Goal: Task Accomplishment & Management: Manage account settings

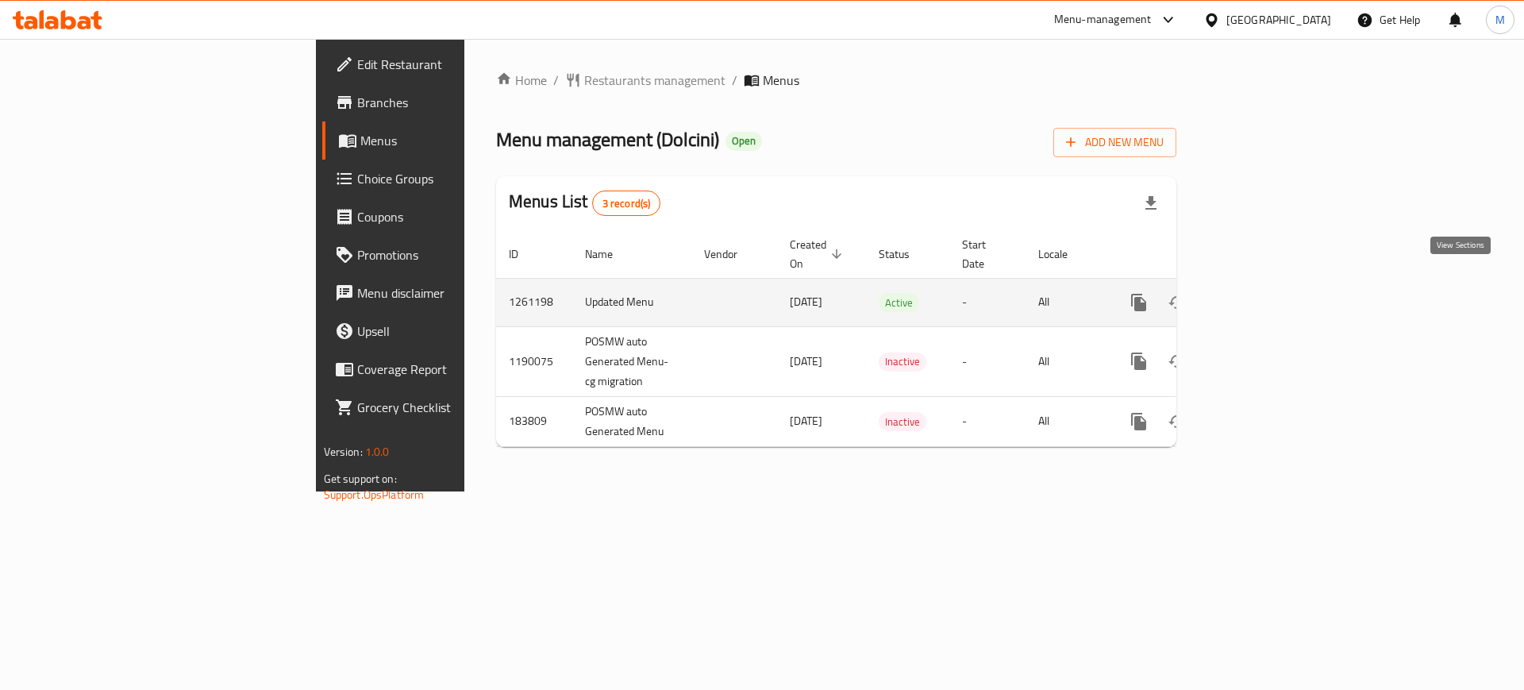
click at [1272, 283] on link "enhanced table" at bounding box center [1253, 302] width 38 height 38
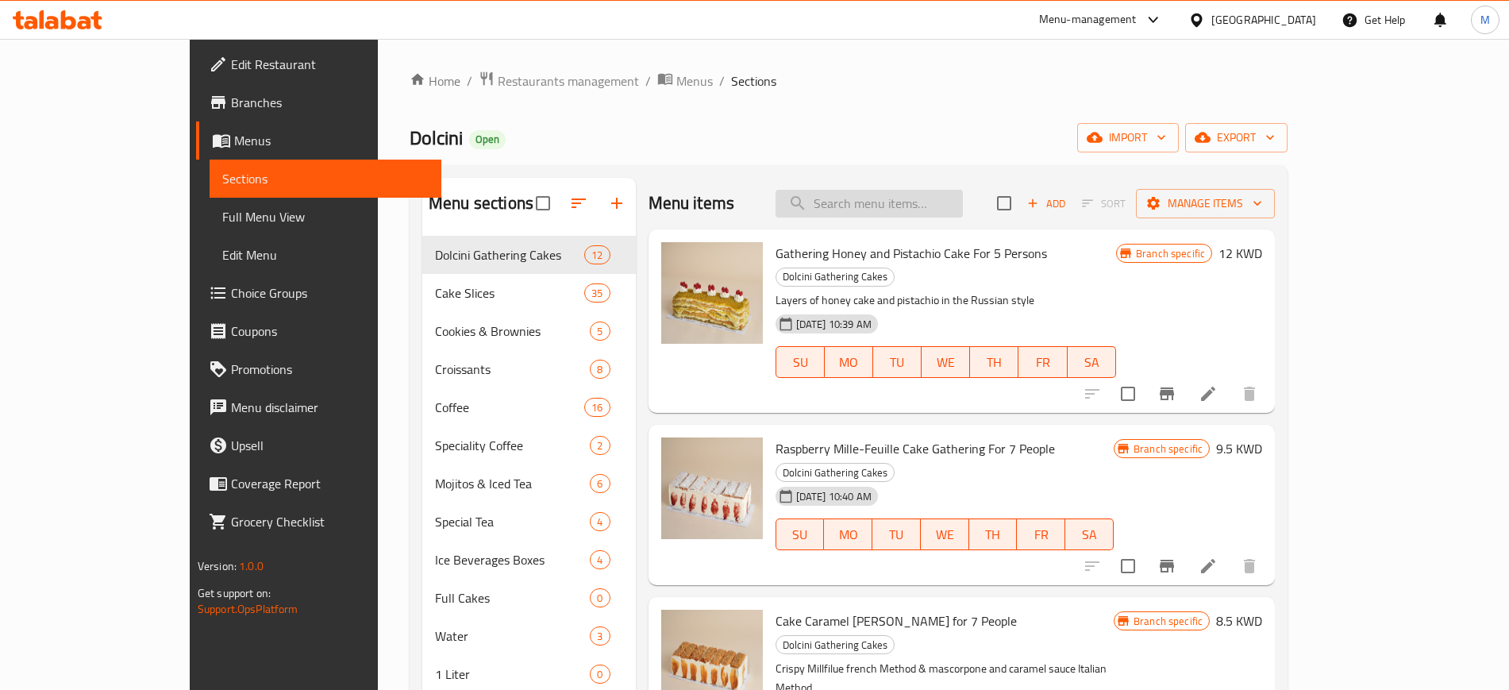
click at [912, 190] on input "search" at bounding box center [868, 204] width 187 height 28
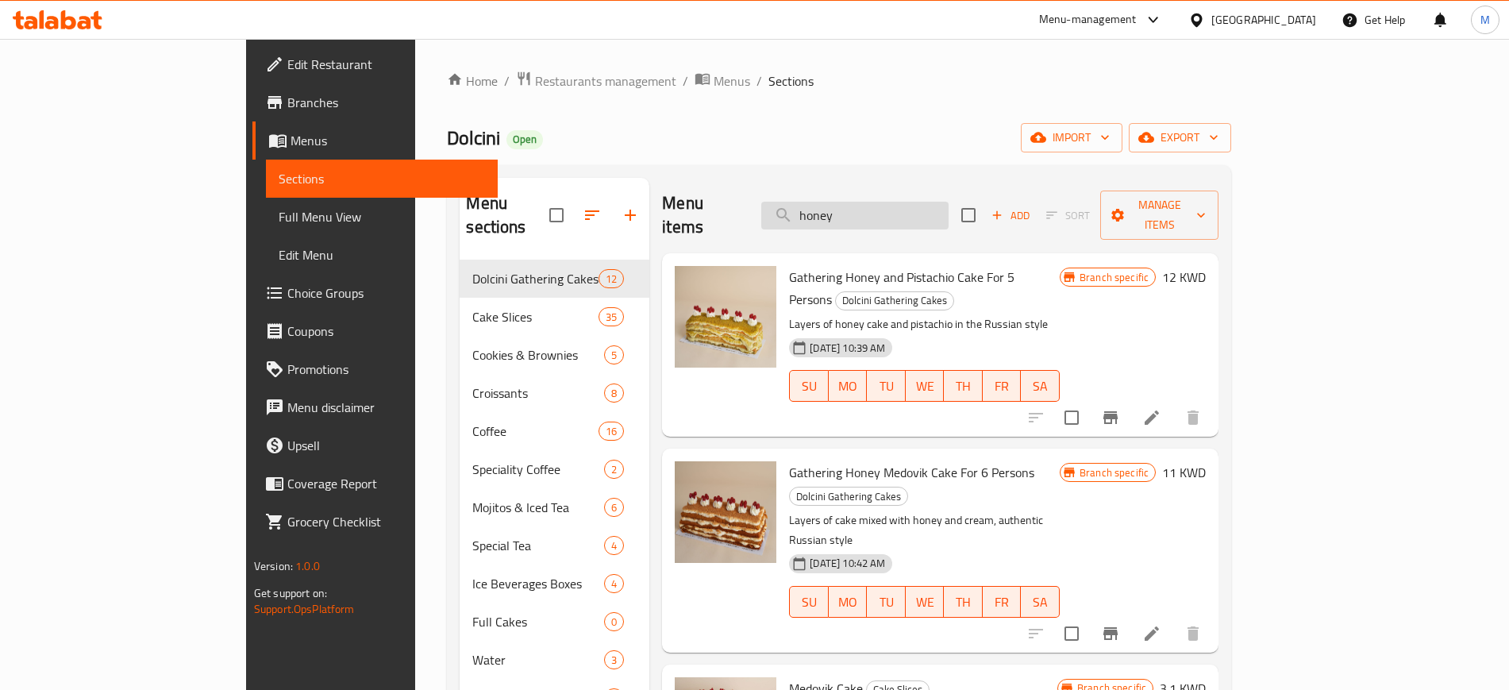
click at [876, 202] on input "honey" at bounding box center [854, 216] width 187 height 28
type input "honey"
click at [1159, 410] on icon at bounding box center [1152, 417] width 14 height 14
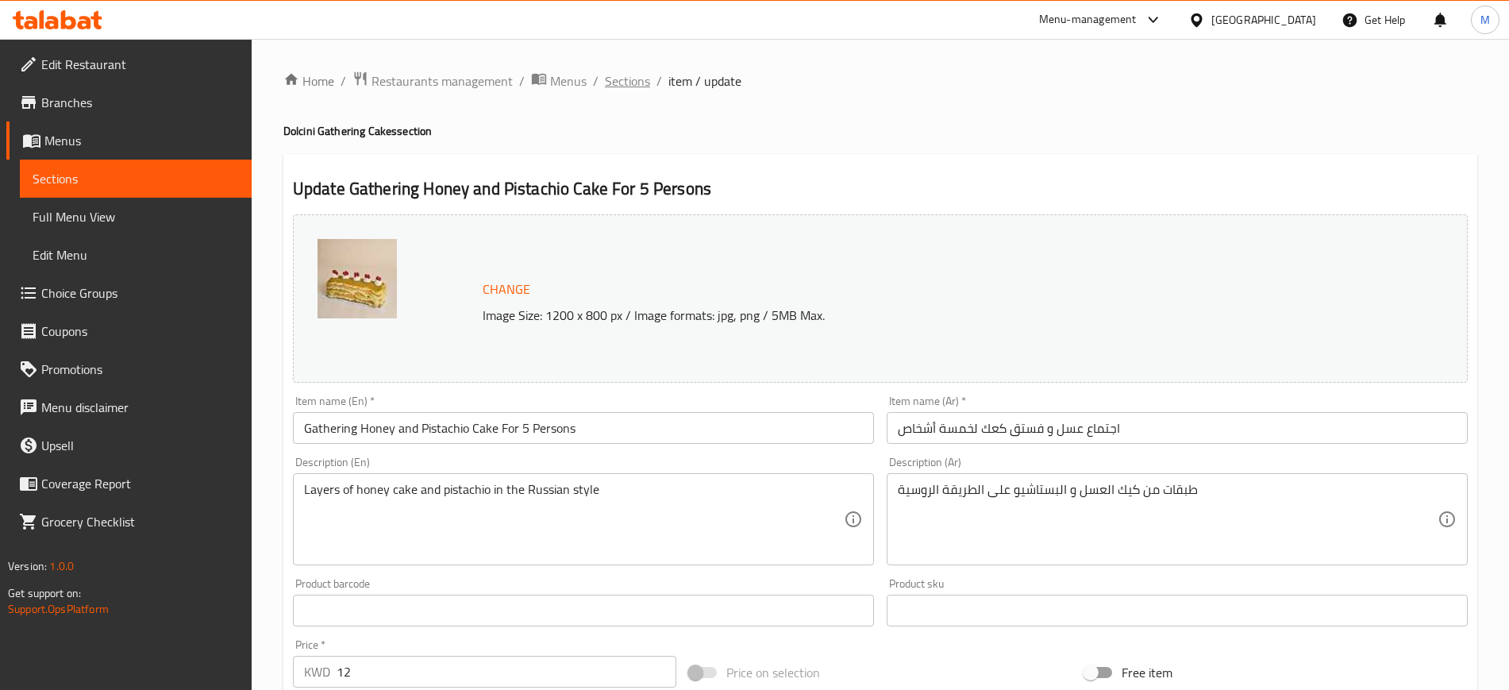
click at [625, 90] on span "Sections" at bounding box center [627, 80] width 45 height 19
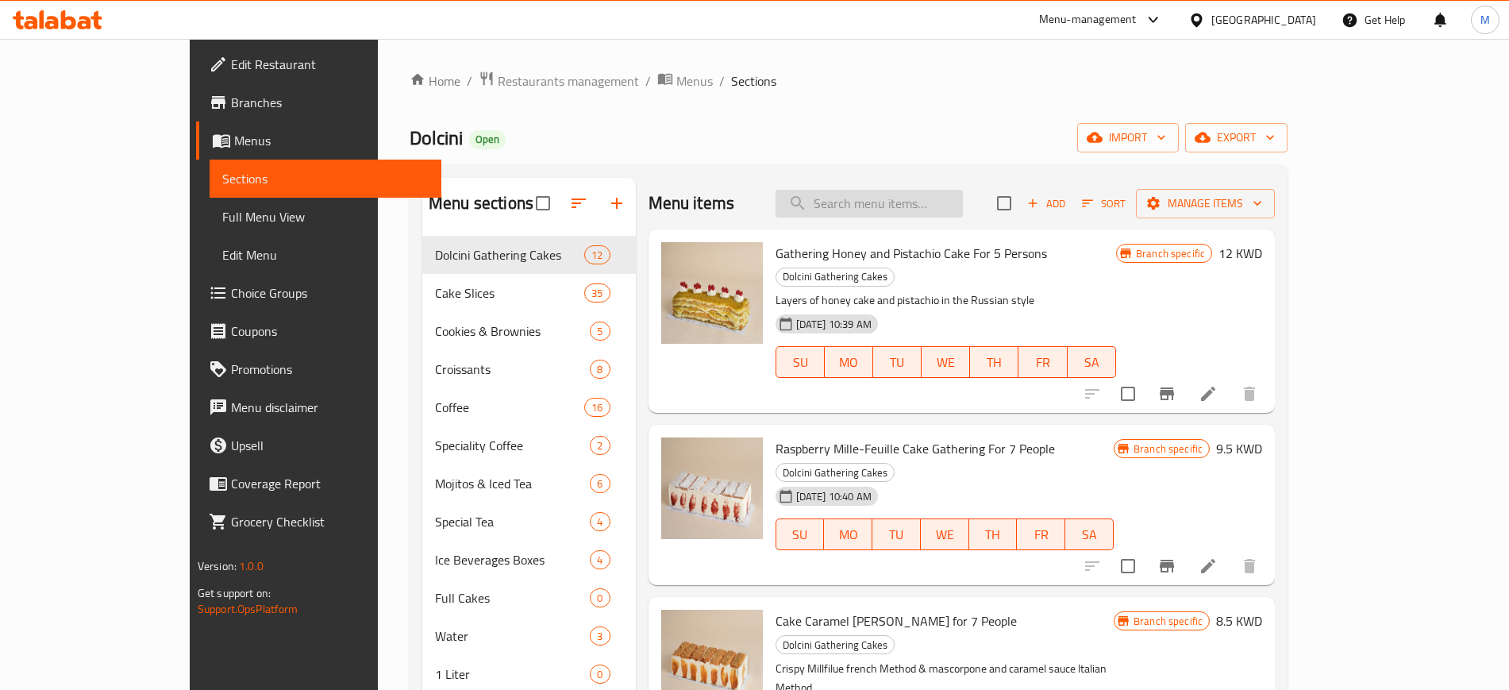
click at [922, 212] on input "search" at bounding box center [868, 204] width 187 height 28
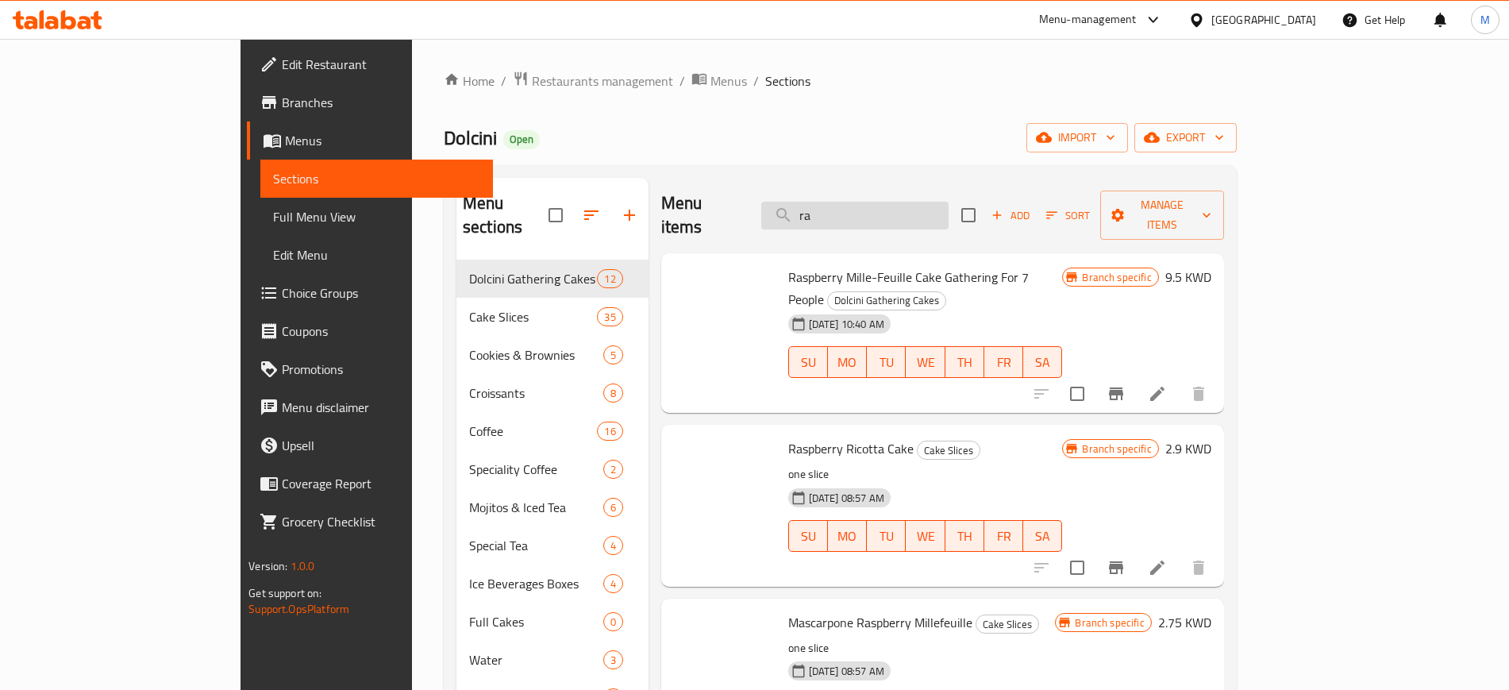
type input "r"
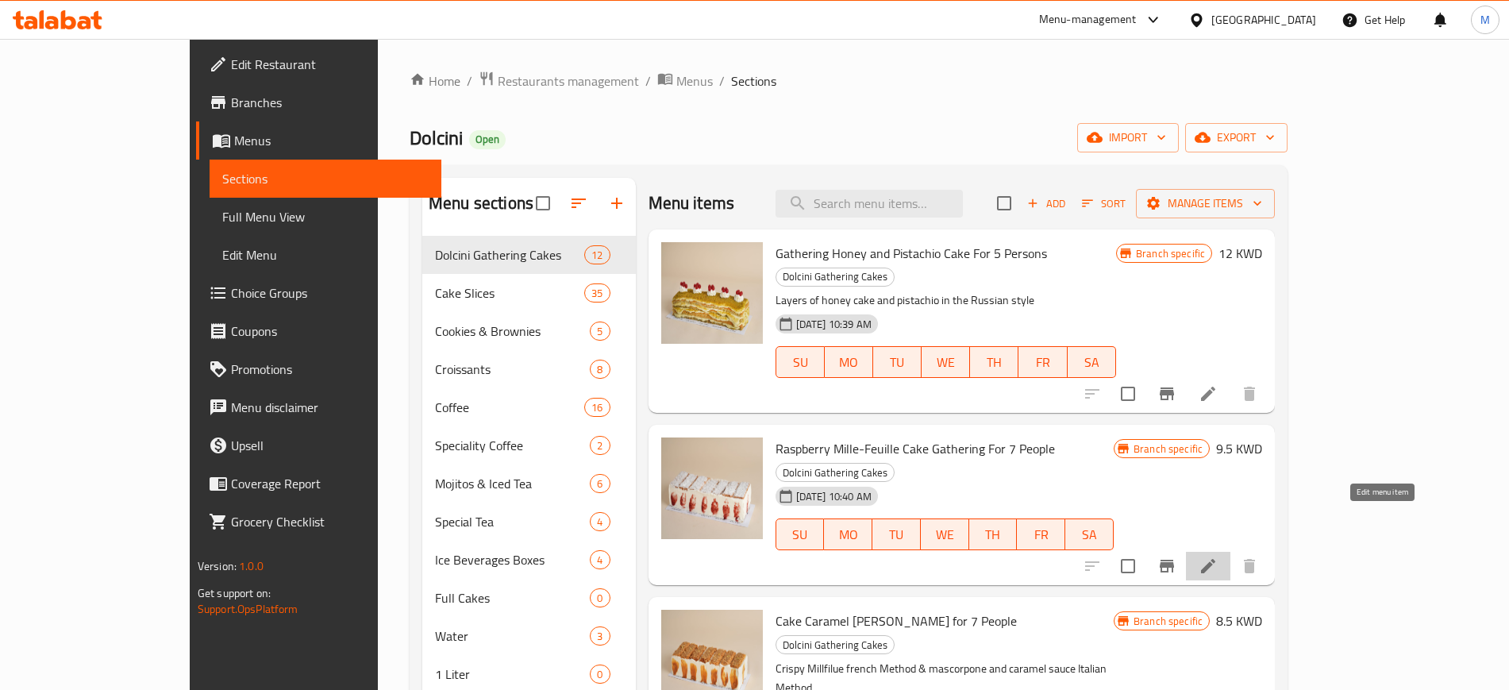
click at [1218, 556] on icon at bounding box center [1208, 565] width 19 height 19
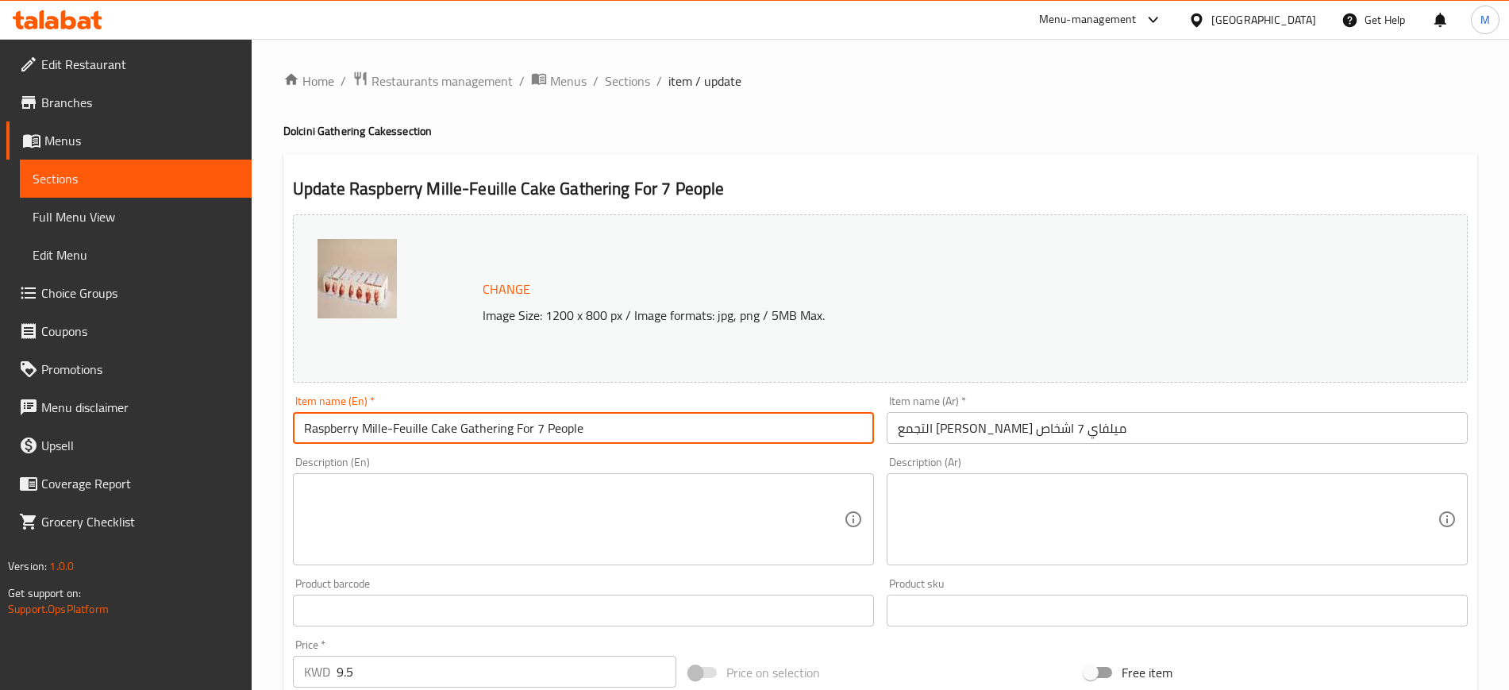
drag, startPoint x: 624, startPoint y: 420, endPoint x: 252, endPoint y: 405, distance: 371.8
click at [252, 405] on div "Home / Restaurants management / Menus / Sections / item / update Dolcini Gather…" at bounding box center [880, 592] width 1257 height 1106
paste input "Gathering Raspberry Millefeuille 7 pieces"
type input "Gathering Raspberry Millefeuille 7 pieces"
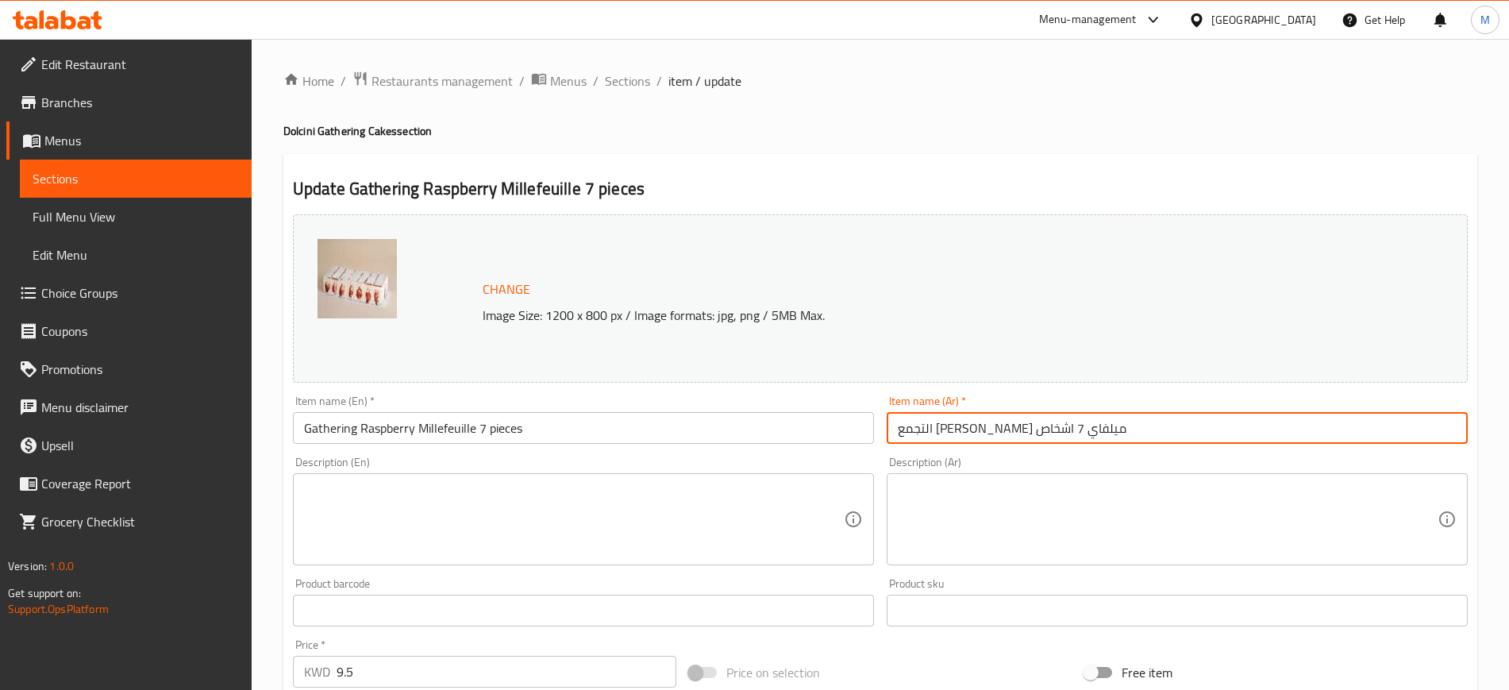
drag, startPoint x: 1164, startPoint y: 422, endPoint x: 850, endPoint y: 428, distance: 314.4
click at [850, 428] on div "Change Image Size: 1200 x 800 px / Image formats: jpg, png / 5MB Max. Item name…" at bounding box center [880, 561] width 1187 height 707
paste input "[PERSON_NAME] ميلفاي 7 قطع"
type input "[PERSON_NAME] ميلفاي 7 قطع"
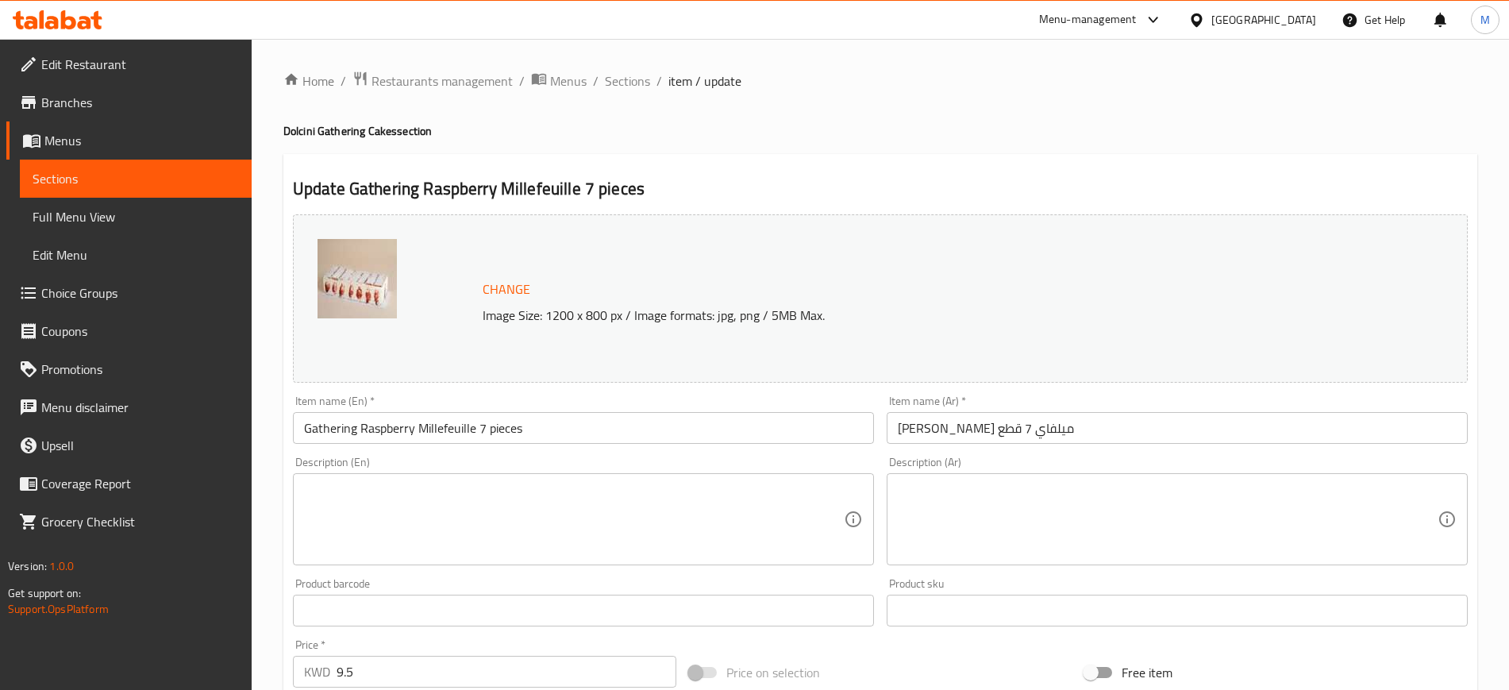
click at [602, 561] on div "Description (En)" at bounding box center [583, 519] width 581 height 92
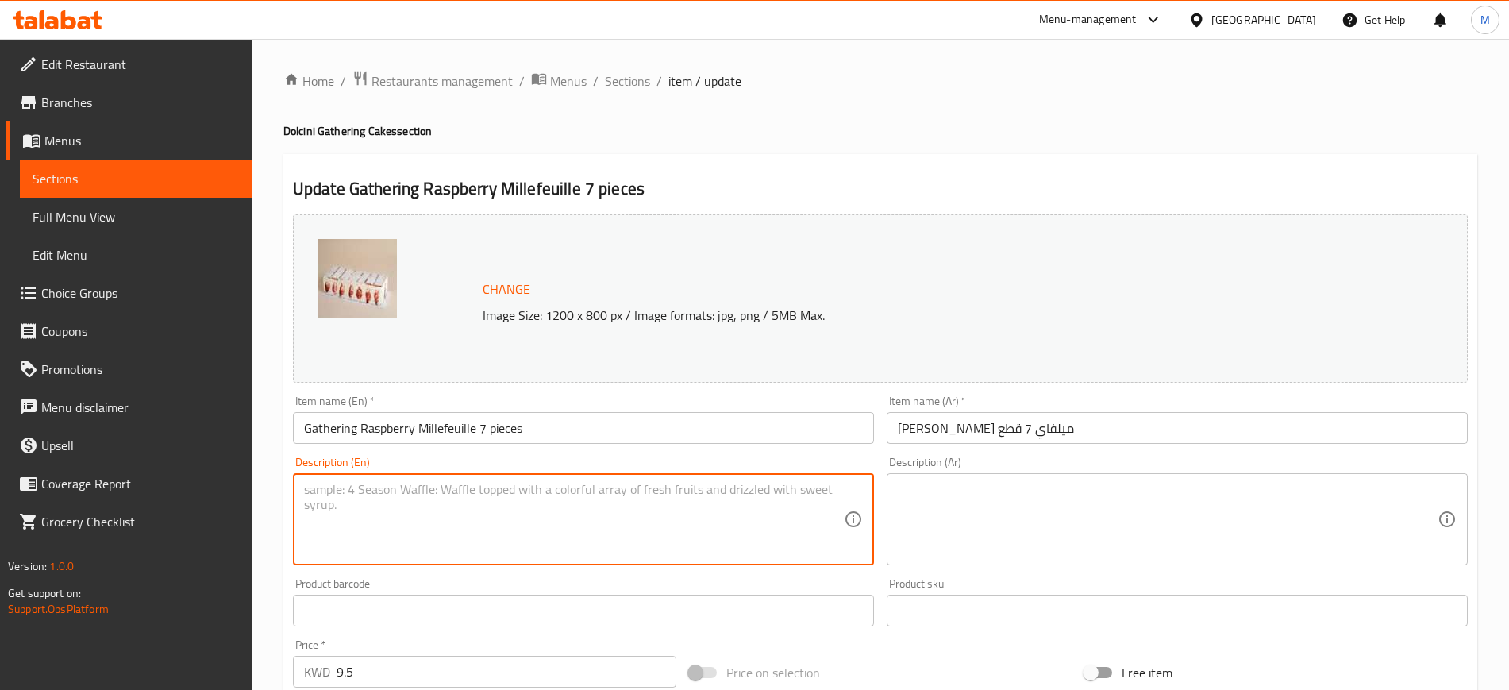
paste textarea "French-style mille-feuille filled with mascarpone cream and raspberries, Italia…"
type textarea "French-style mille-feuille filled with mascarpone cream and raspberries, Italia…"
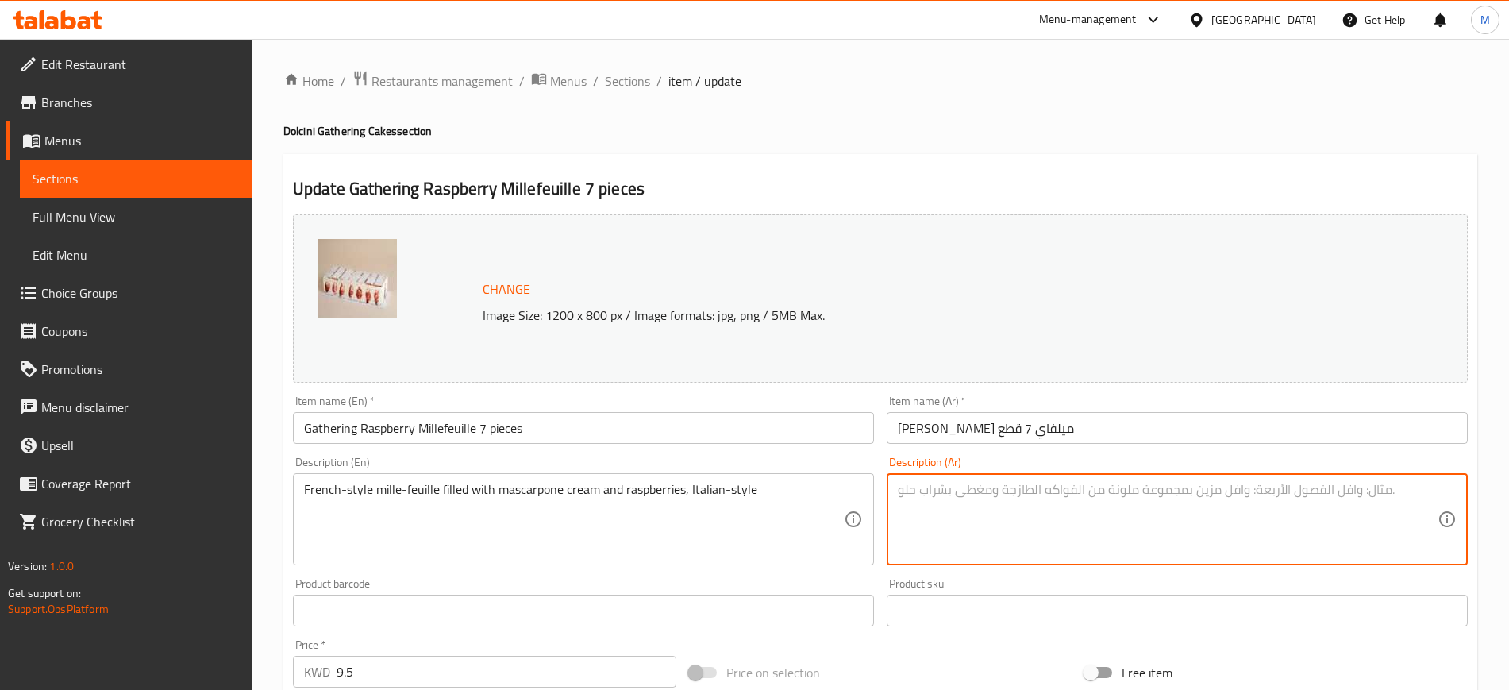
click at [1089, 493] on textarea at bounding box center [1168, 519] width 540 height 75
paste textarea "ميلفيه مصنوع على الطريقة الفرنسيه ومحشو بكريمة الماسكربوني مع الرازبيري على الط…"
type textarea "ميلفيه مصنوع على الطريقة الفرنسيه ومحشو بكريمة الماسكربوني مع الرازبيري على الط…"
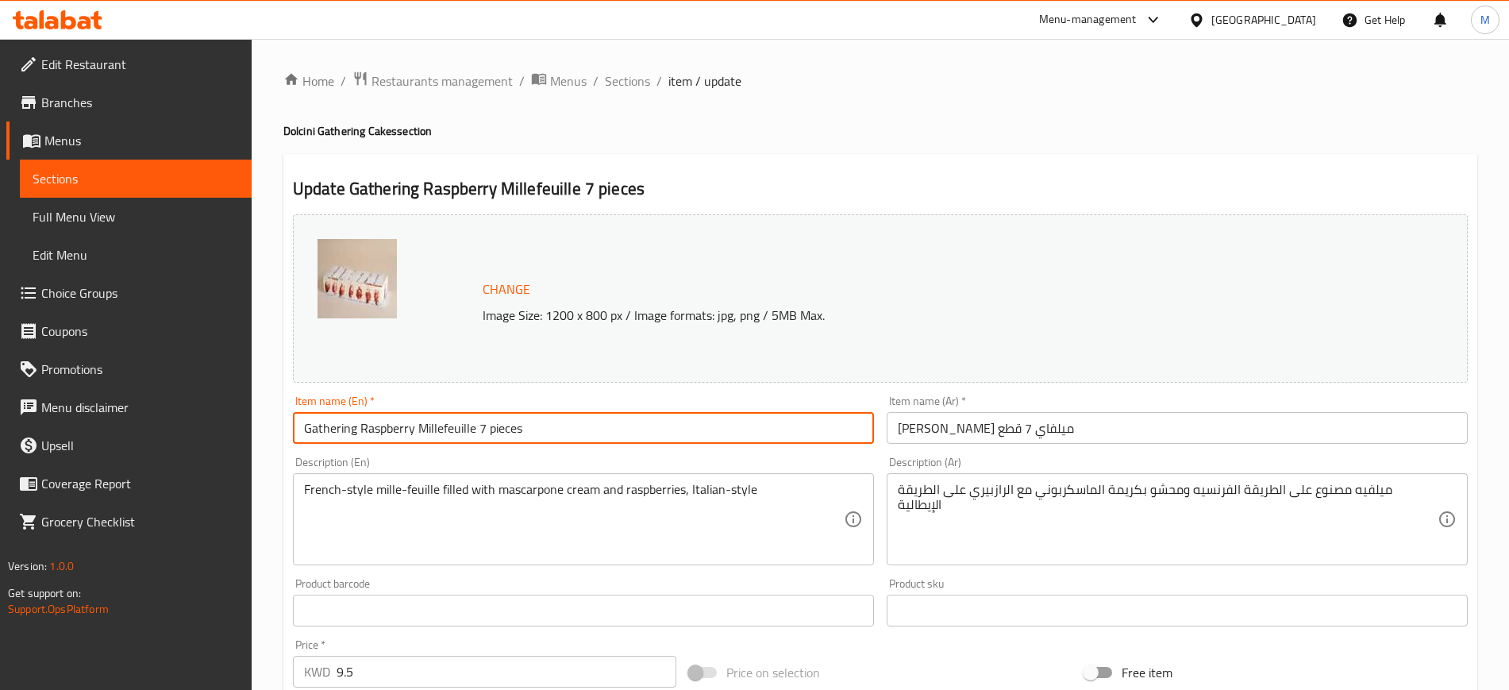
click at [492, 433] on input "Gathering Raspberry Millefeuille 7 pieces" at bounding box center [583, 428] width 581 height 32
click at [513, 433] on input "Gathering Raspberry Millefeuille 7 Pieces" at bounding box center [583, 428] width 581 height 32
click at [610, 421] on input "Gathering Raspberry Millefeuille 7 Pieces" at bounding box center [583, 428] width 581 height 32
type input "Gathering Raspberry Millefeuille 7 Pieces"
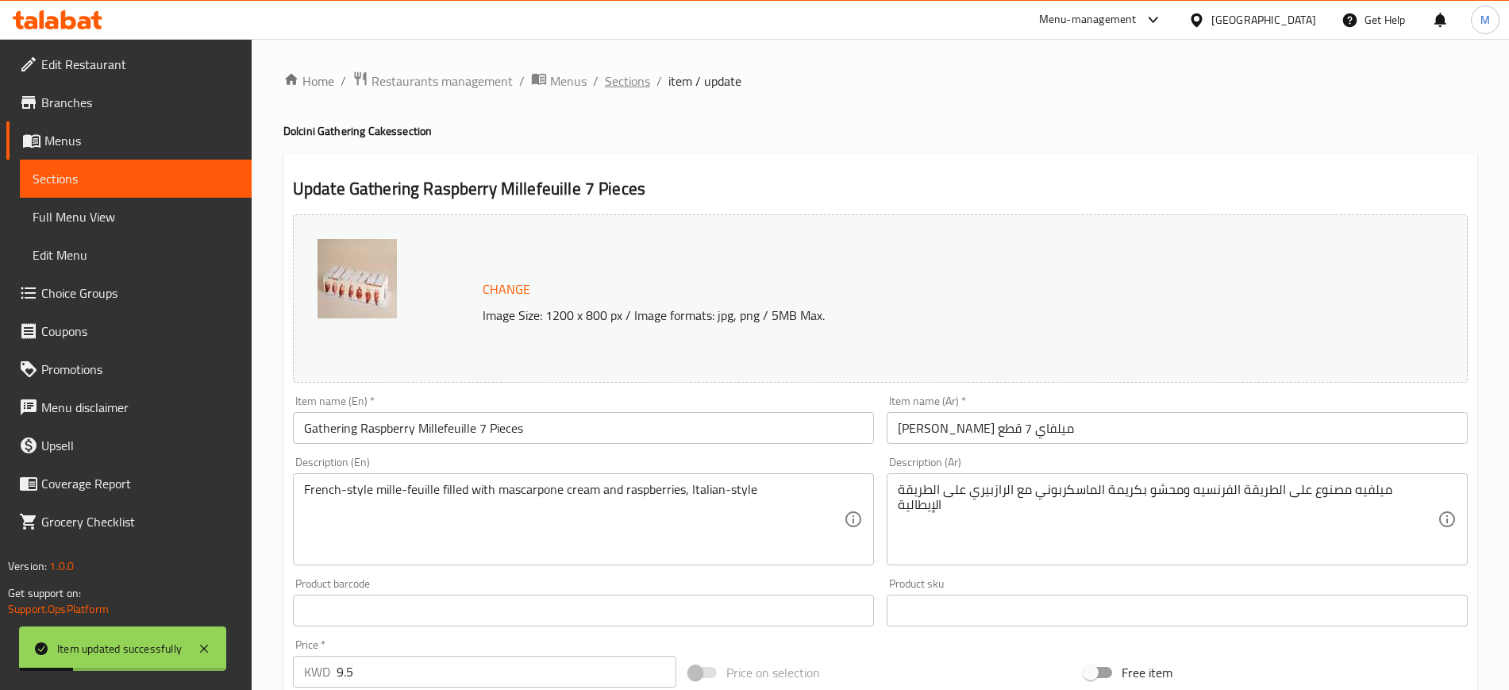
click at [610, 85] on span "Sections" at bounding box center [627, 80] width 45 height 19
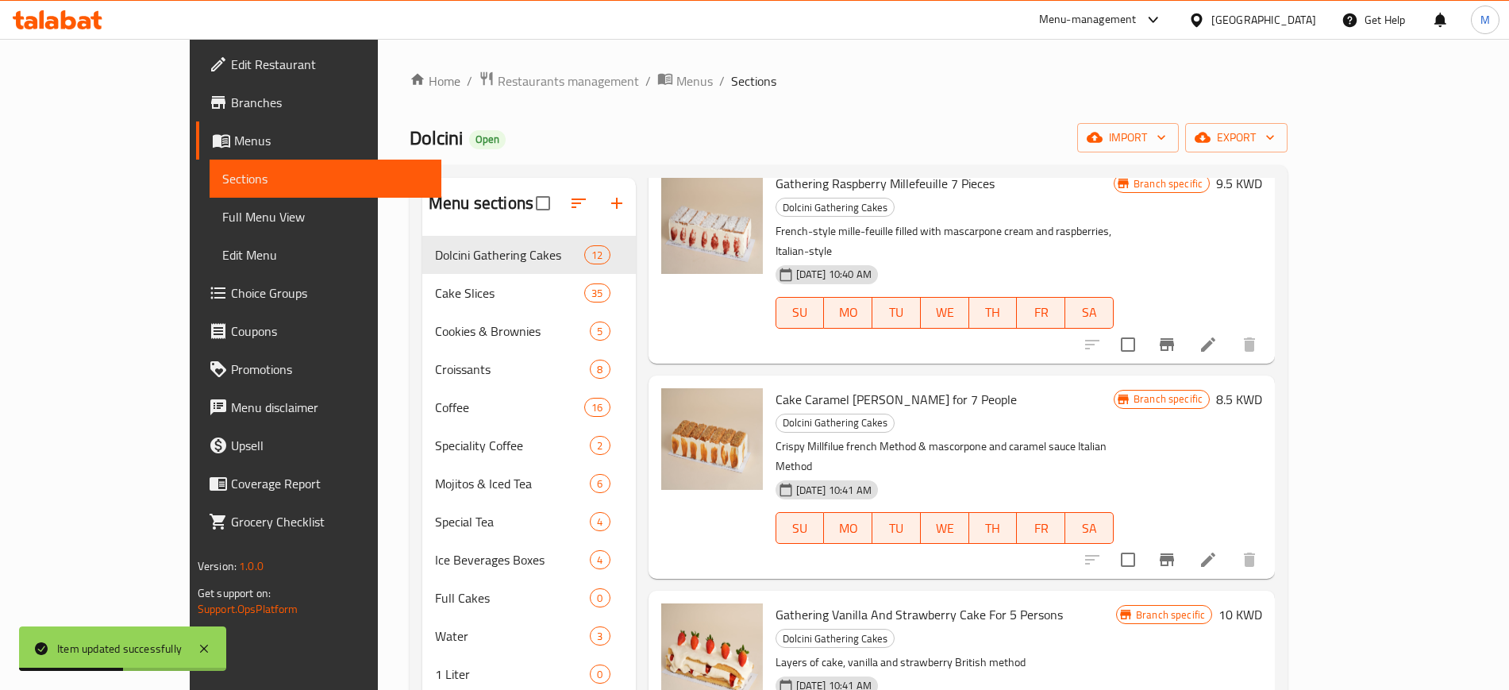
scroll to position [266, 0]
click at [1218, 549] on icon at bounding box center [1208, 558] width 19 height 19
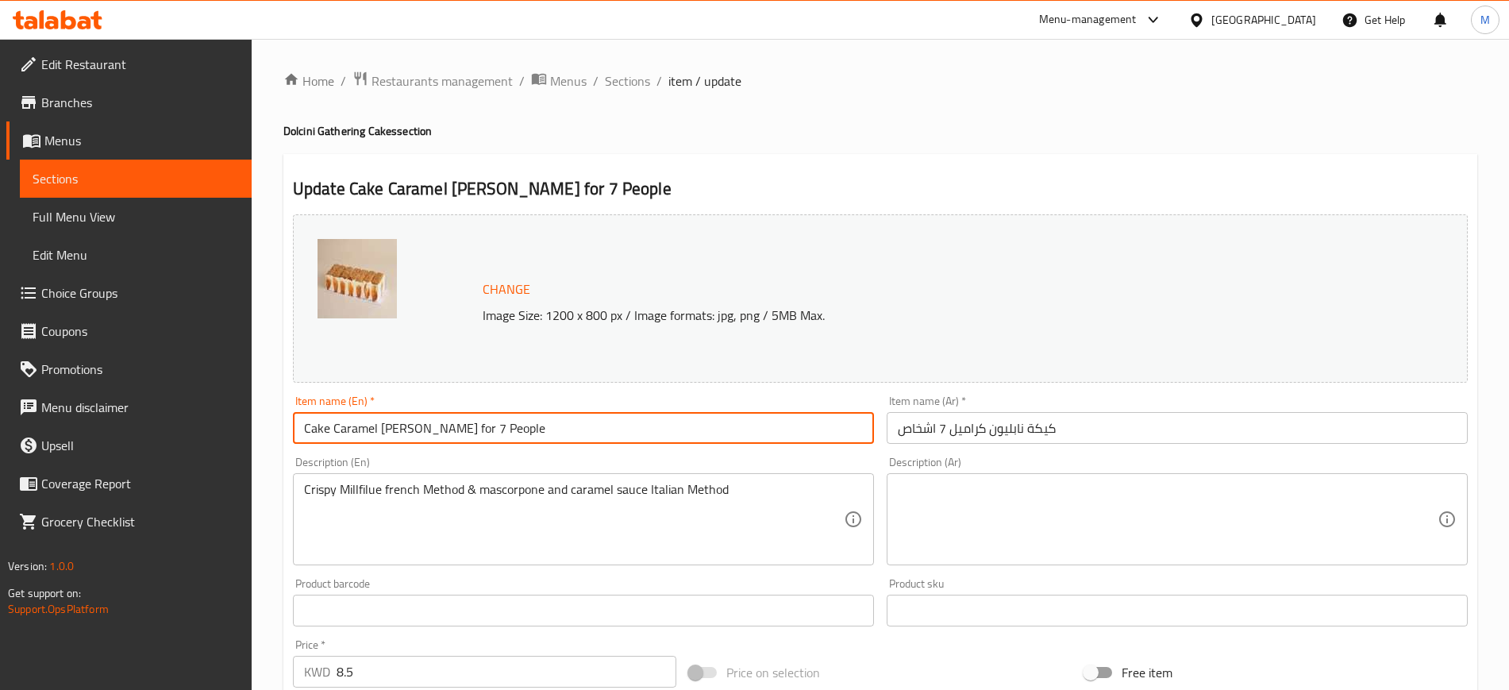
drag, startPoint x: 587, startPoint y: 414, endPoint x: 283, endPoint y: 402, distance: 304.2
click at [283, 402] on div "Update Cake Caramel [PERSON_NAME] for 7 People Change Image Size: 1200 x 800 px…" at bounding box center [880, 627] width 1194 height 947
paste input "Gathering Caramel Napoleon 7 pieces"
click at [474, 431] on input "Gathering Caramel Napoleon 7 pieces" at bounding box center [583, 428] width 581 height 32
click at [601, 412] on input "Gathering Caramel Napoleon 7 Pieces" at bounding box center [583, 428] width 581 height 32
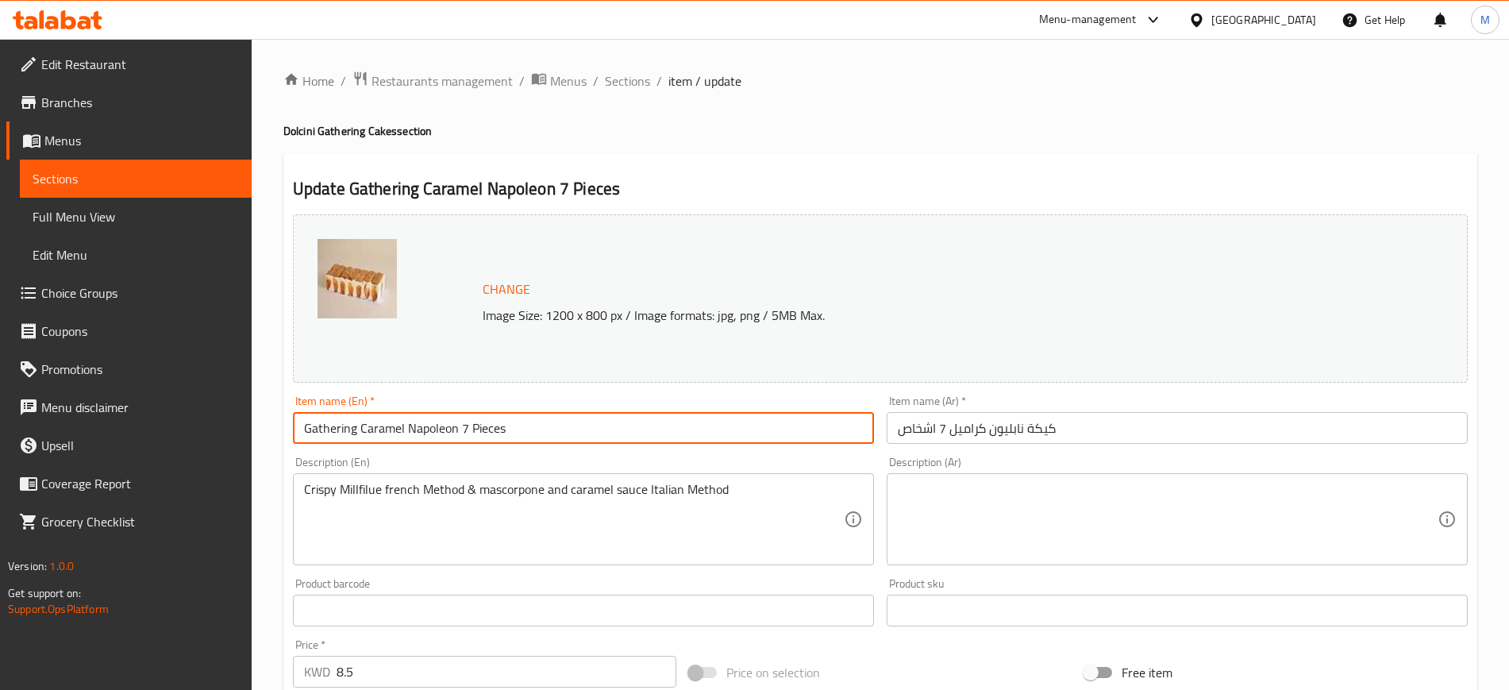
type input "Gathering Caramel Napoleon 7 Pieces"
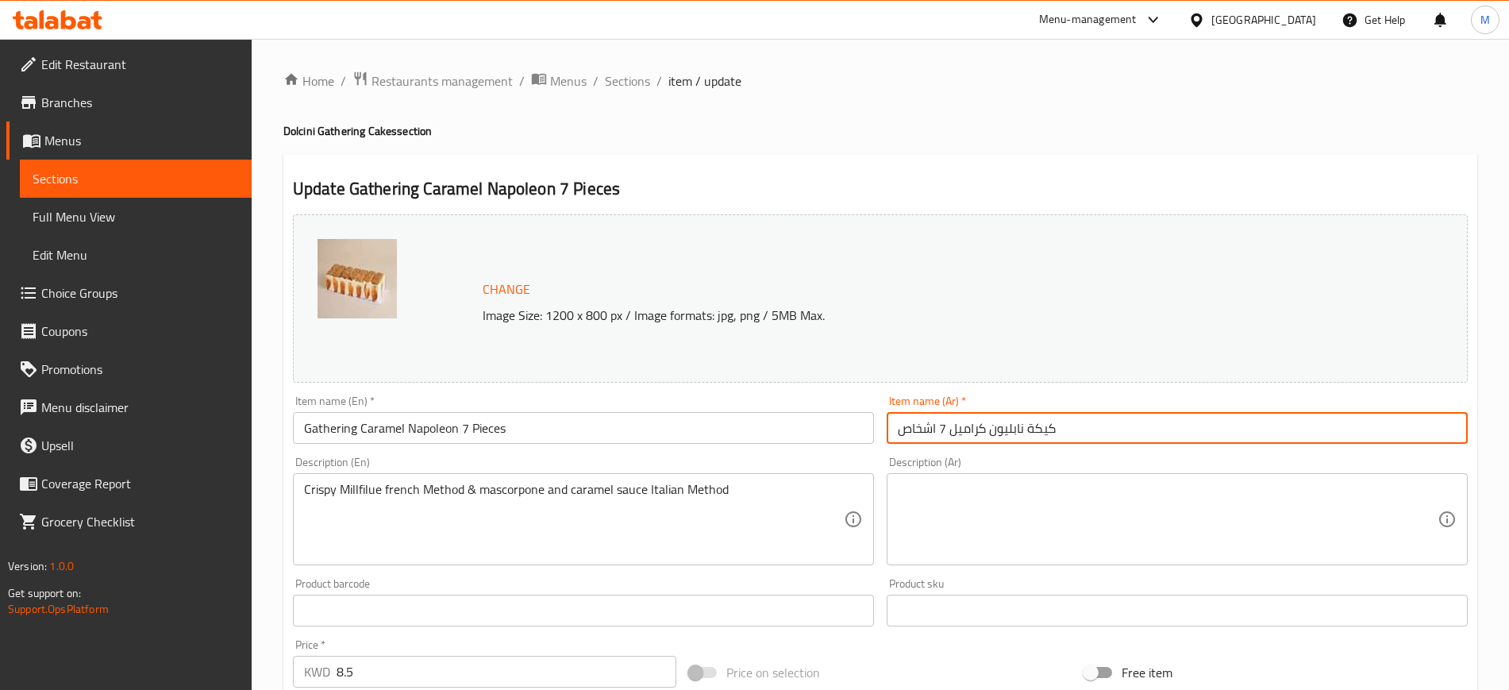
drag, startPoint x: 1131, startPoint y: 430, endPoint x: 873, endPoint y: 471, distance: 261.1
click at [873, 471] on div "Change Image Size: 1200 x 800 px / Image formats: jpg, png / 5MB Max. Item name…" at bounding box center [880, 561] width 1187 height 707
paste input "قطع"
type input "كيكة نابليون كراميل 7 قطع"
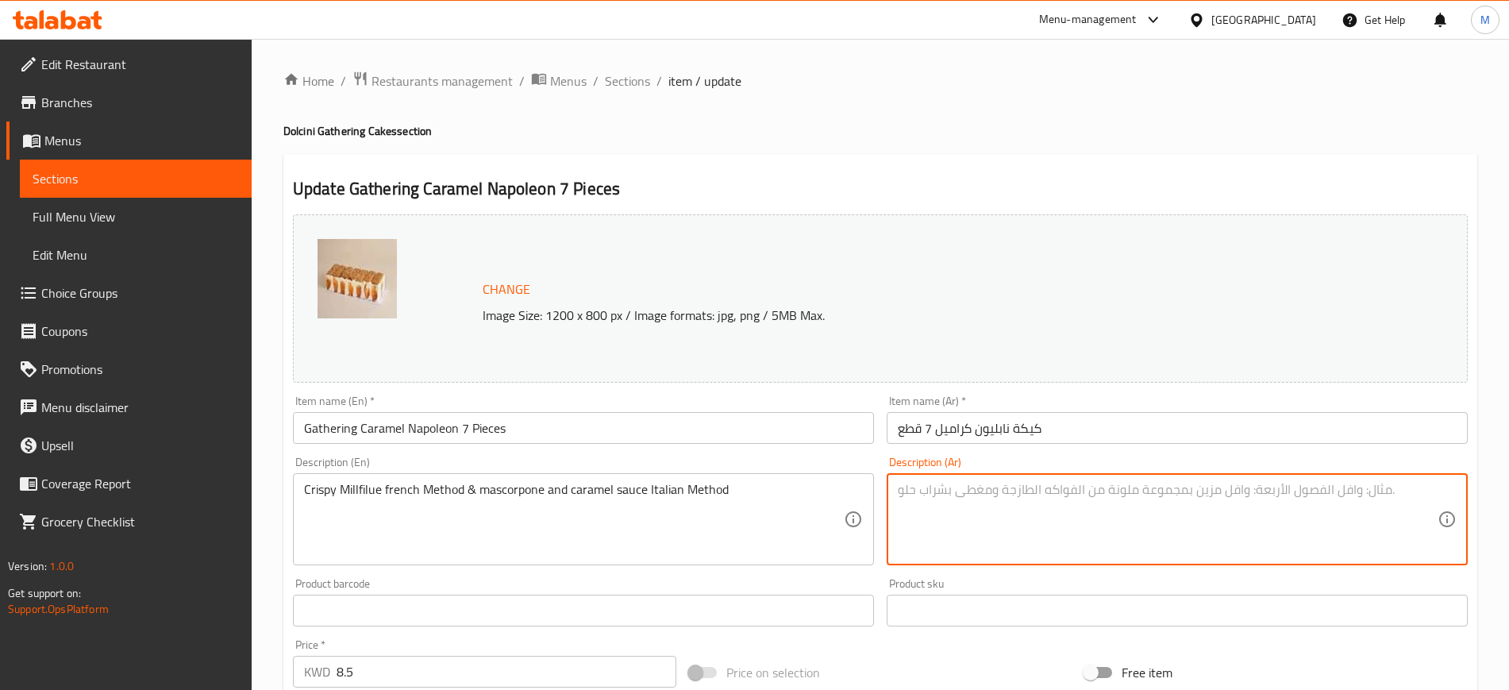
click at [991, 514] on textarea at bounding box center [1168, 519] width 540 height 75
paste textarea "طبقات من الميلفيه والكراميل"
type textarea "طبقات من الميلفيه والكراميل"
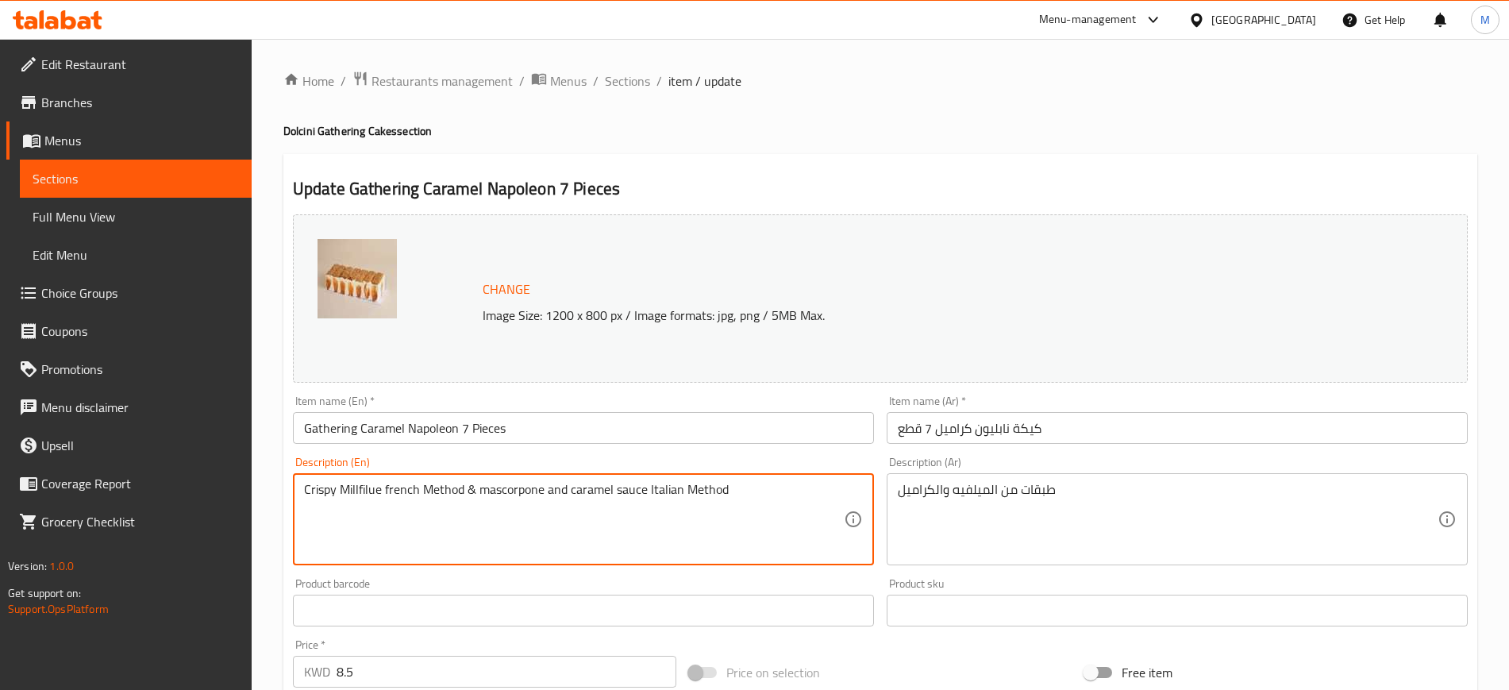
drag, startPoint x: 815, startPoint y: 506, endPoint x: 382, endPoint y: 499, distance: 433.4
click at [340, 489] on textarea "Crispy Millfilue french Method & mascorpone and caramel sauce Italian Method" at bounding box center [574, 519] width 540 height 75
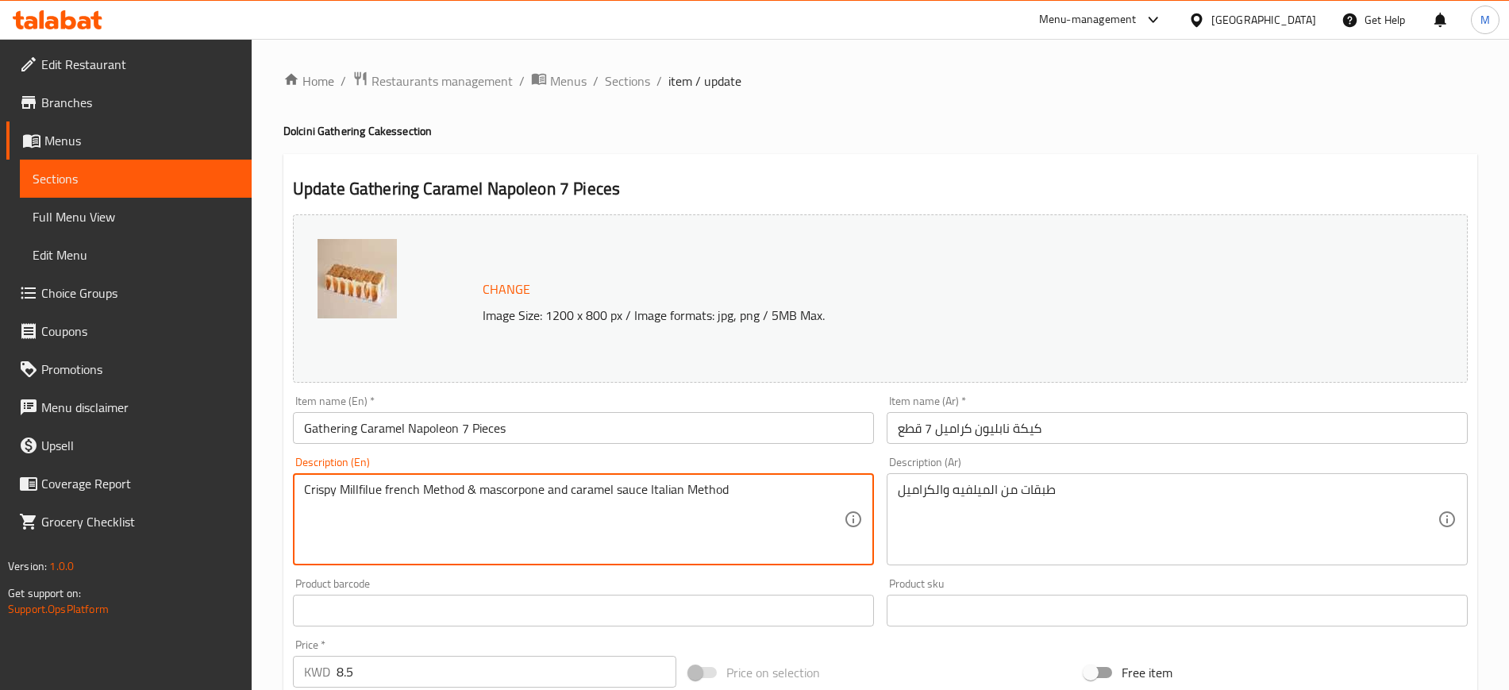
paste textarea "Layers of mille-feuille and caramel"
type textarea "Layers of mille-feuille and caramel"
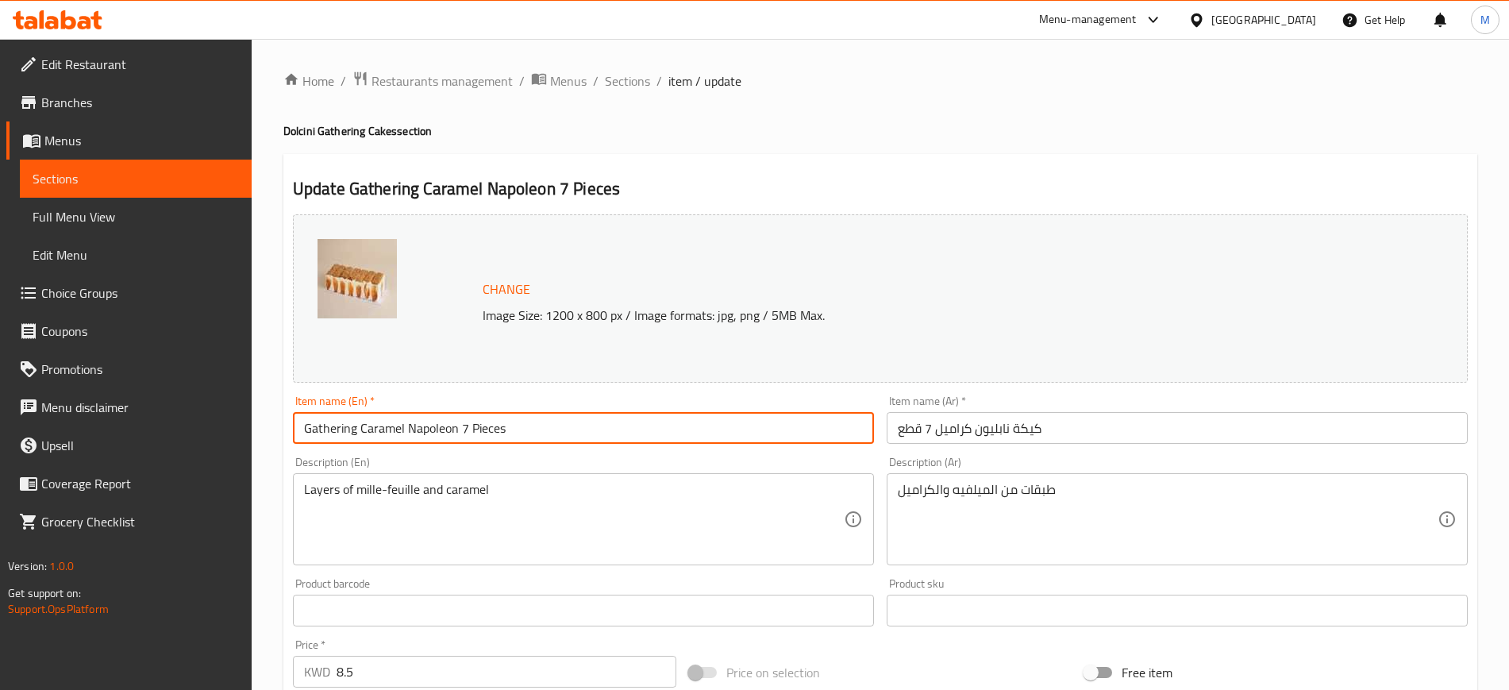
click at [587, 431] on input "Gathering Caramel Napoleon 7 Pieces" at bounding box center [583, 428] width 581 height 32
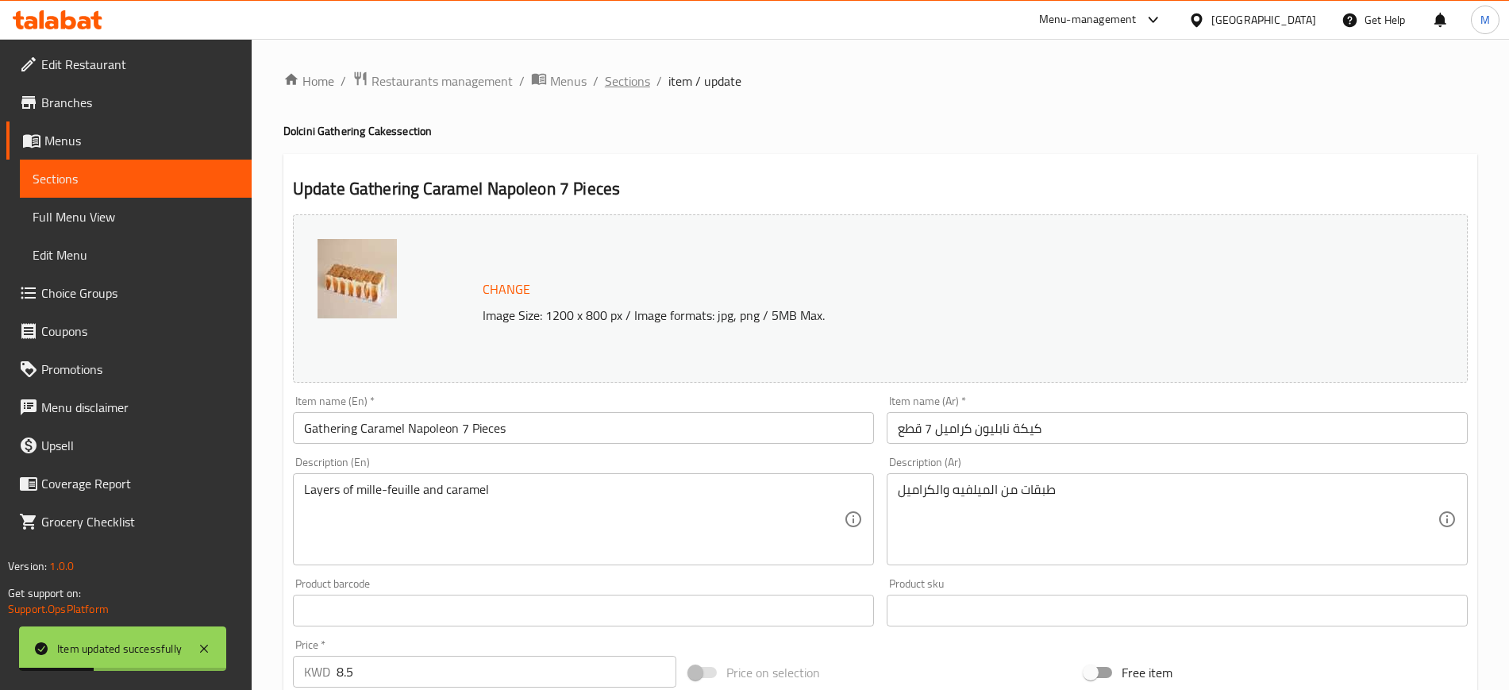
click at [624, 90] on span "Sections" at bounding box center [627, 80] width 45 height 19
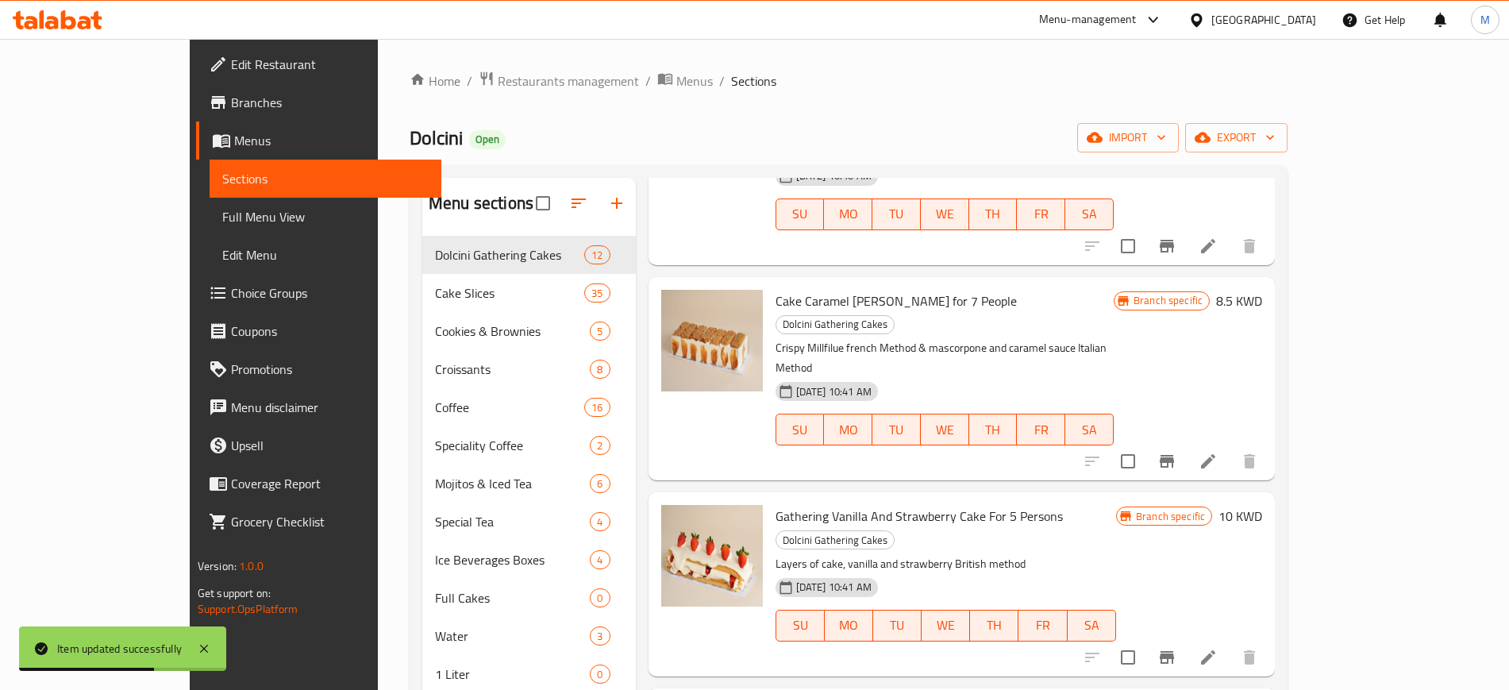
scroll to position [396, 0]
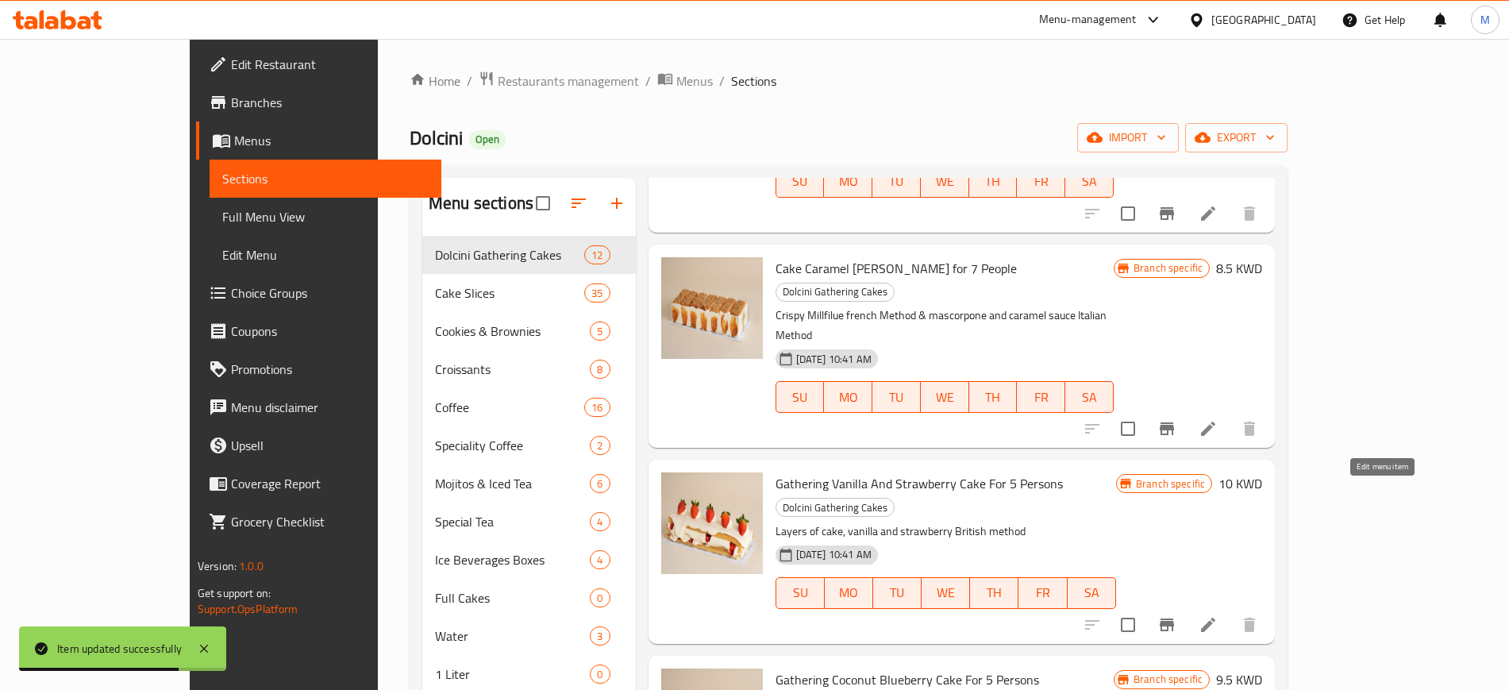
click at [1218, 615] on icon at bounding box center [1208, 624] width 19 height 19
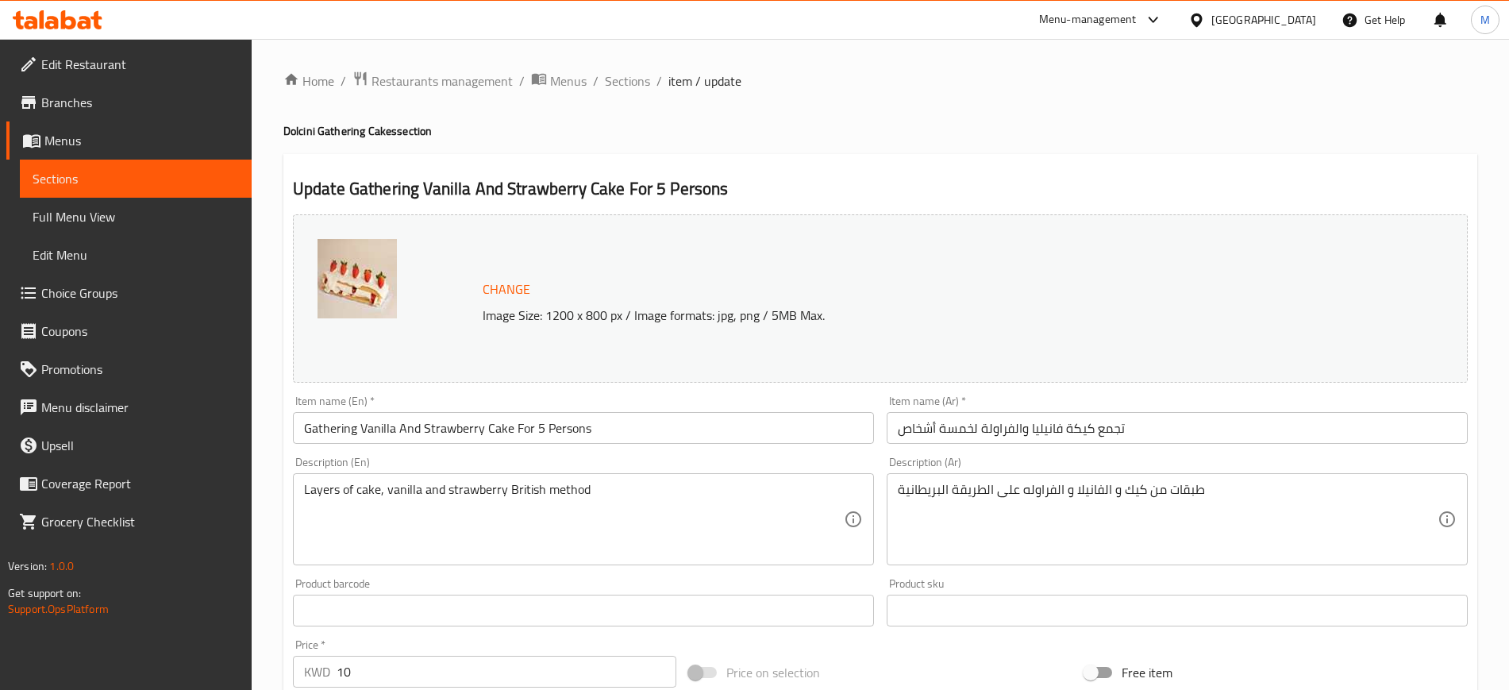
click at [1185, 618] on input "text" at bounding box center [1177, 611] width 581 height 32
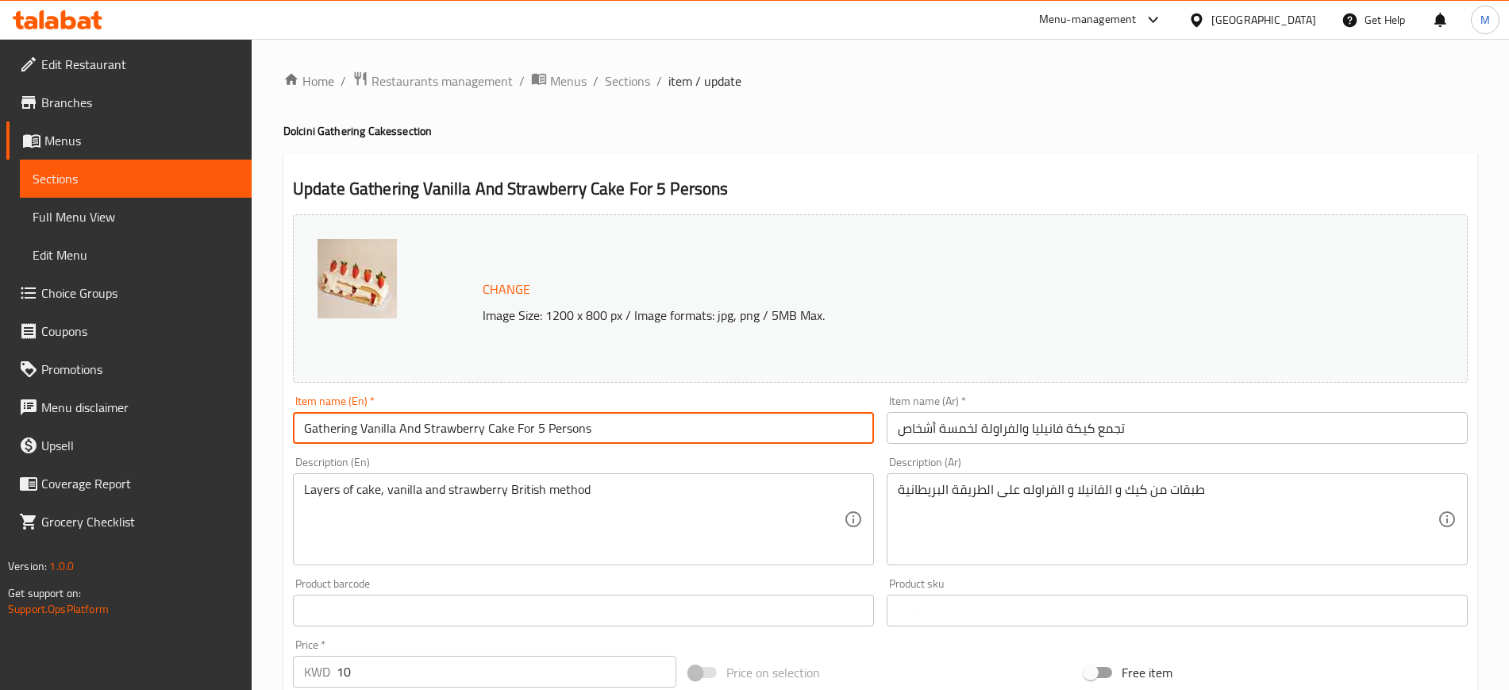
drag, startPoint x: 632, startPoint y: 432, endPoint x: 291, endPoint y: 426, distance: 340.6
click at [291, 426] on div "Item name (En)   * Gathering Vanilla And Strawberry Cake For 5 Persons Item nam…" at bounding box center [584, 419] width 594 height 61
paste input "Strawberry Cake 5 piece"
type input "Gathering Vanilla Strawberry Cake 5 pieces"
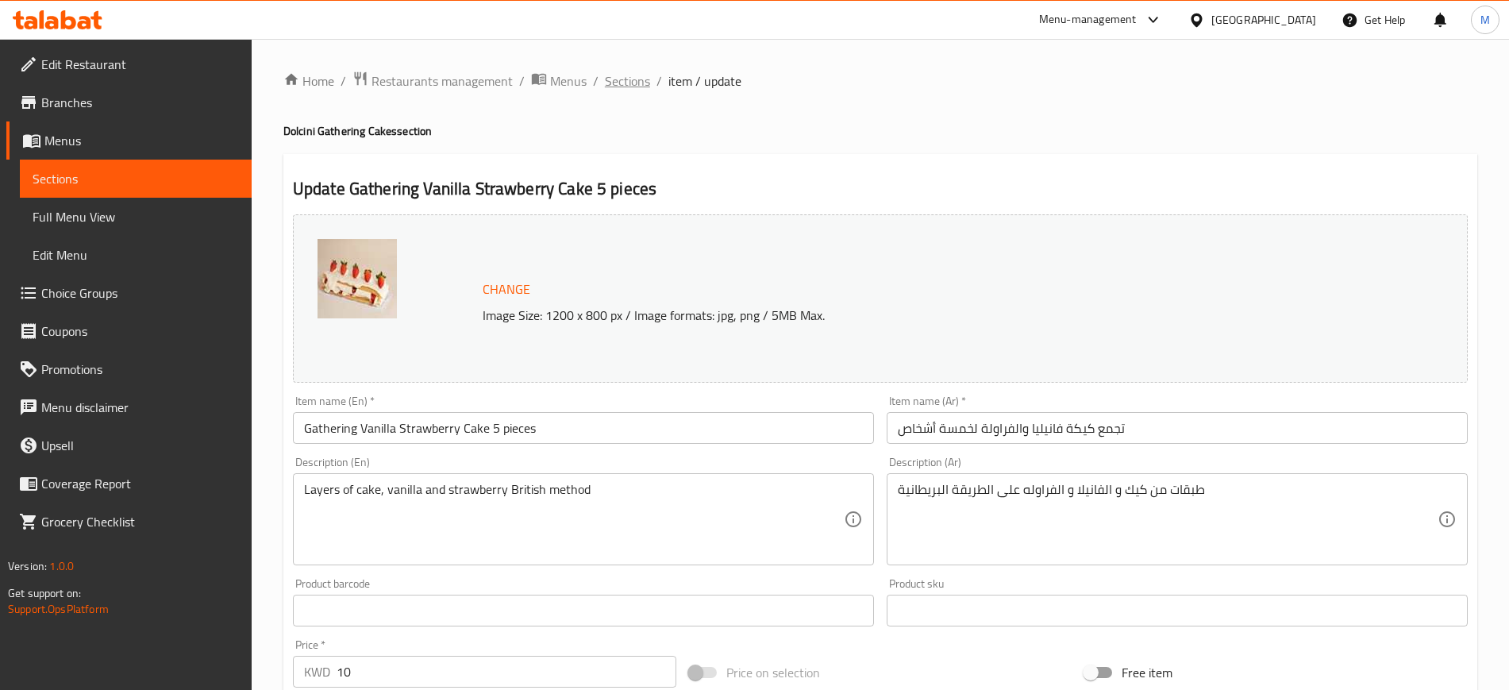
click at [624, 88] on span "Sections" at bounding box center [627, 80] width 45 height 19
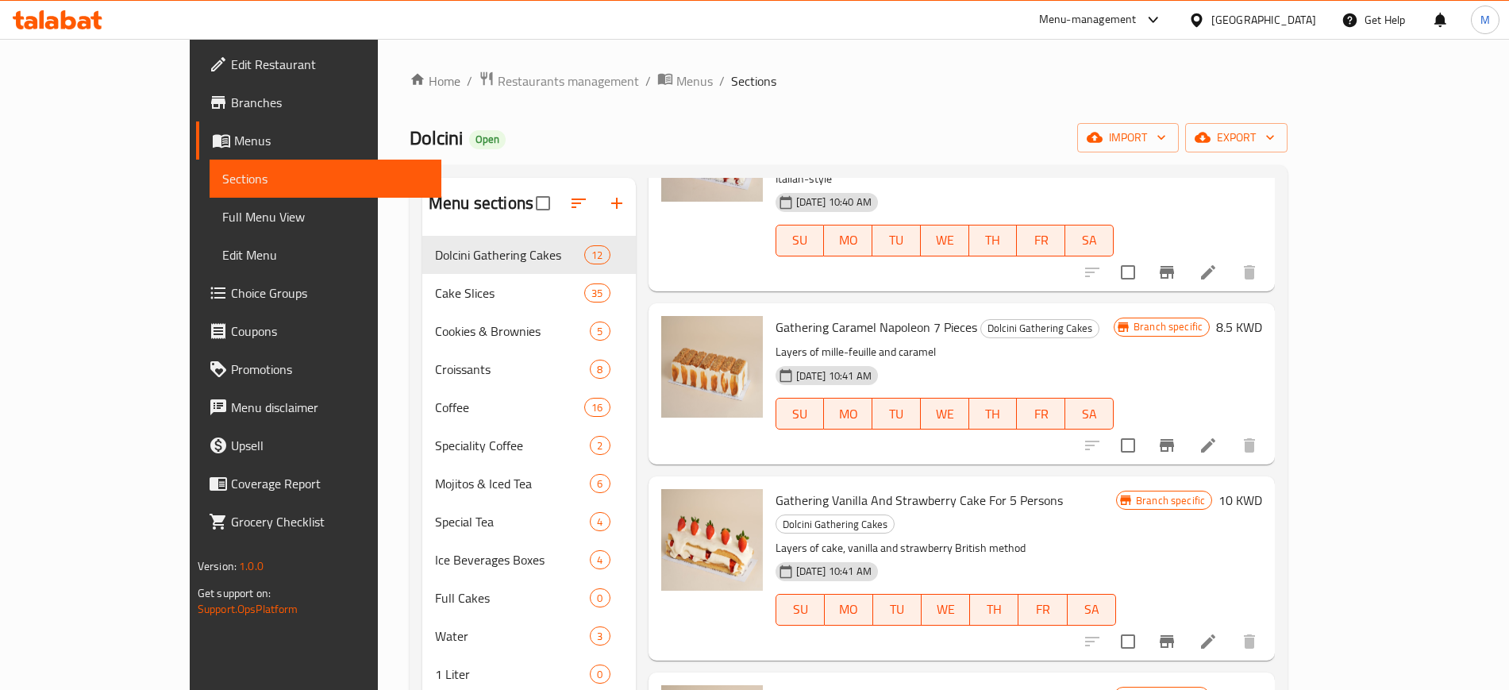
scroll to position [433, 0]
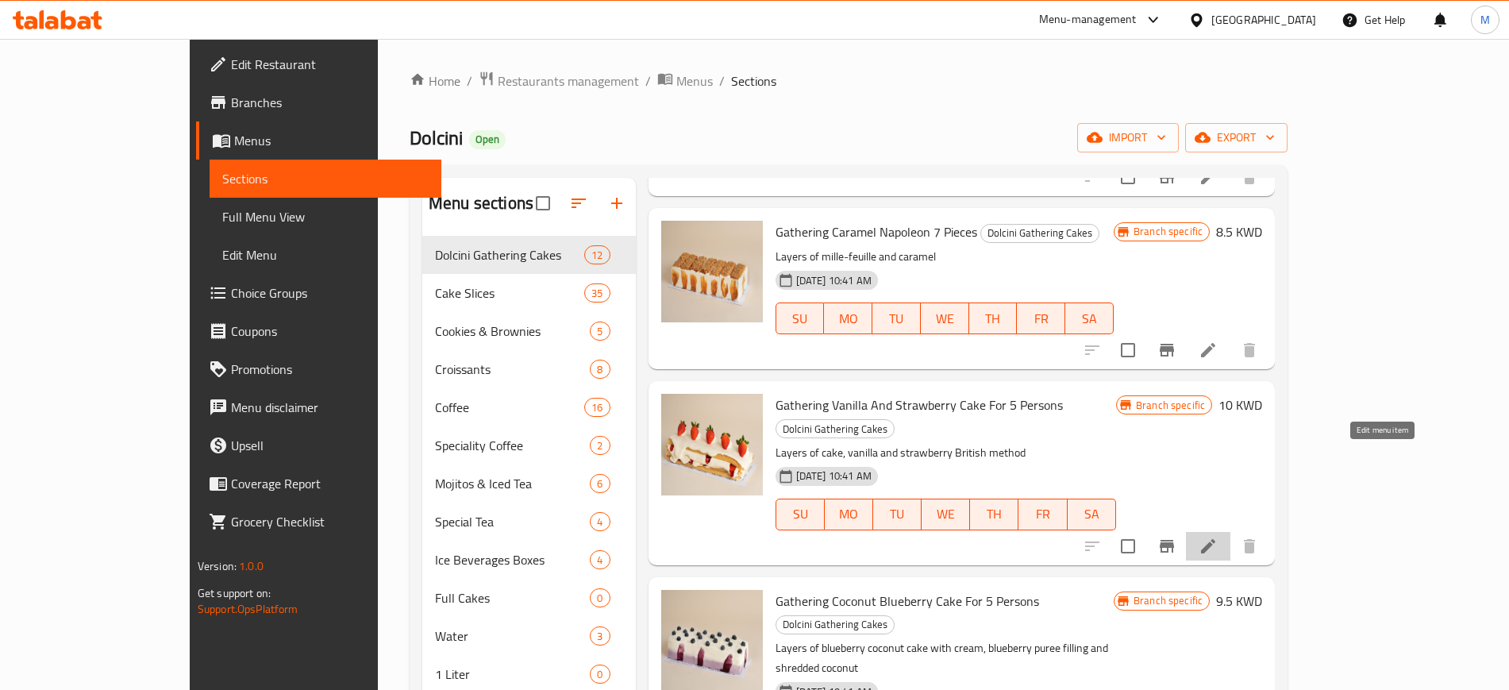
click at [1218, 537] on icon at bounding box center [1208, 546] width 19 height 19
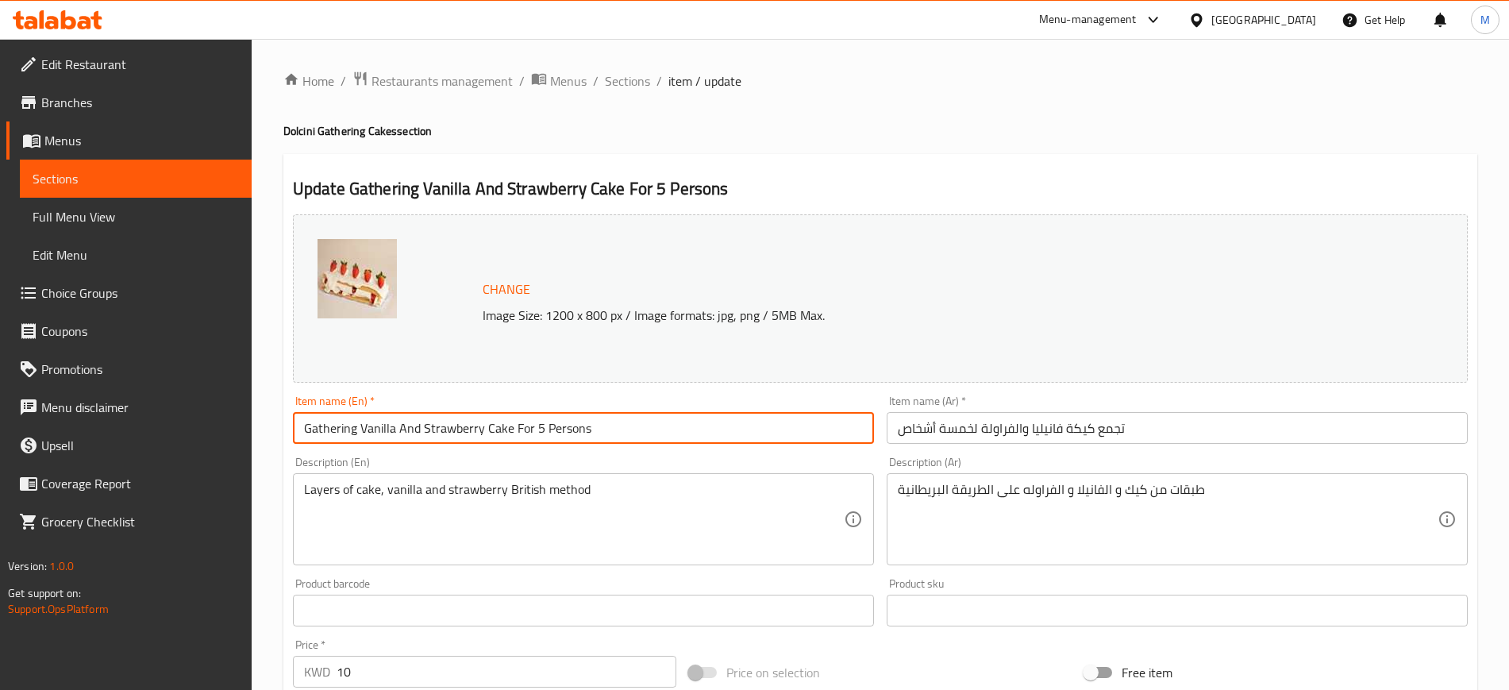
drag, startPoint x: 627, startPoint y: 432, endPoint x: 309, endPoint y: 425, distance: 318.4
click at [309, 425] on input "Gathering Vanilla And Strawberry Cake For 5 Persons" at bounding box center [583, 428] width 581 height 32
type input "G"
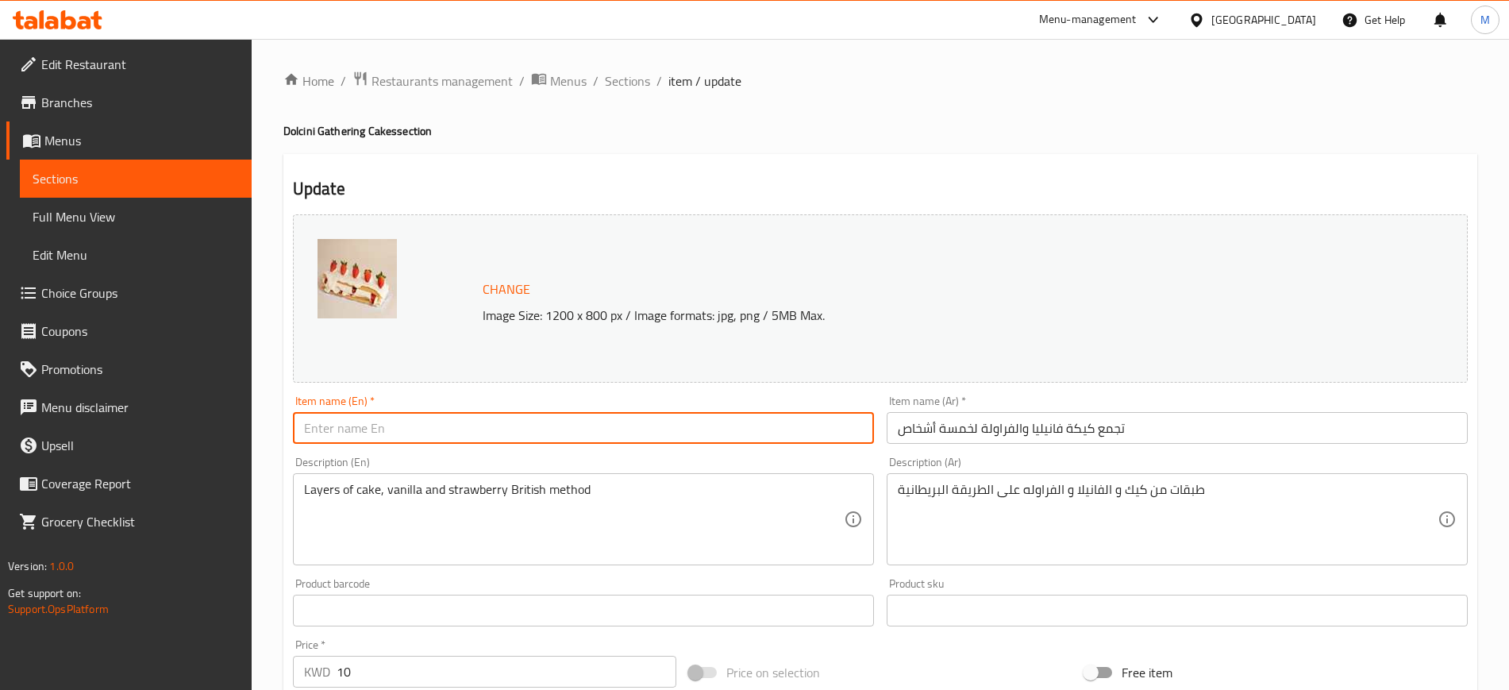
paste input "Gathering Vanilla Strawberry Cake 5 pieces"
click at [502, 429] on input "Gathering Vanilla Strawberry Cake 5 pieces" at bounding box center [583, 428] width 581 height 32
type input "Gathering Vanilla Strawberry Cake 5 Pieces"
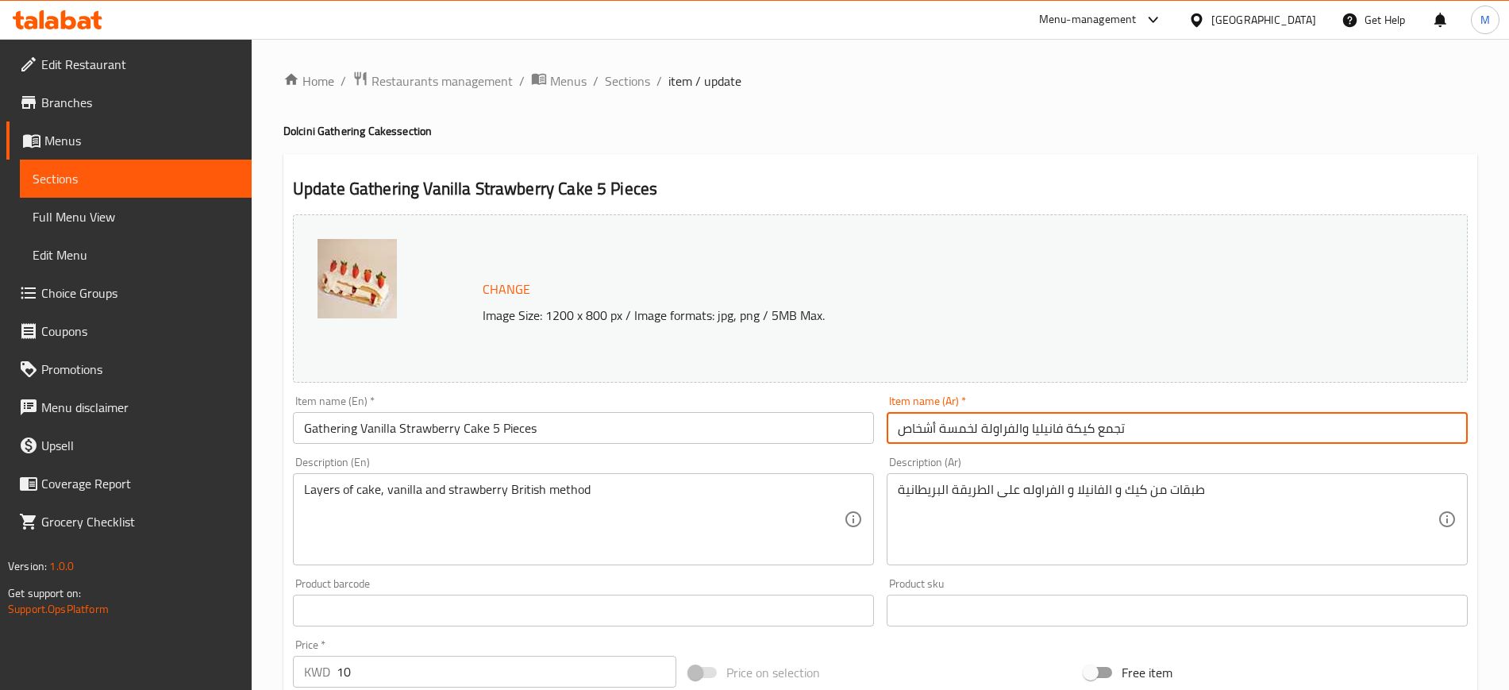
drag, startPoint x: 1206, startPoint y: 429, endPoint x: 862, endPoint y: 420, distance: 343.8
click at [862, 420] on div "Change Image Size: 1200 x 800 px / Image formats: jpg, png / 5MB Max. Item name…" at bounding box center [880, 561] width 1187 height 707
paste input "كيكة الفانيلا و الفراولة 5 قطع"
type input "كيكة الفانيلا و الفراولة 5 قطع"
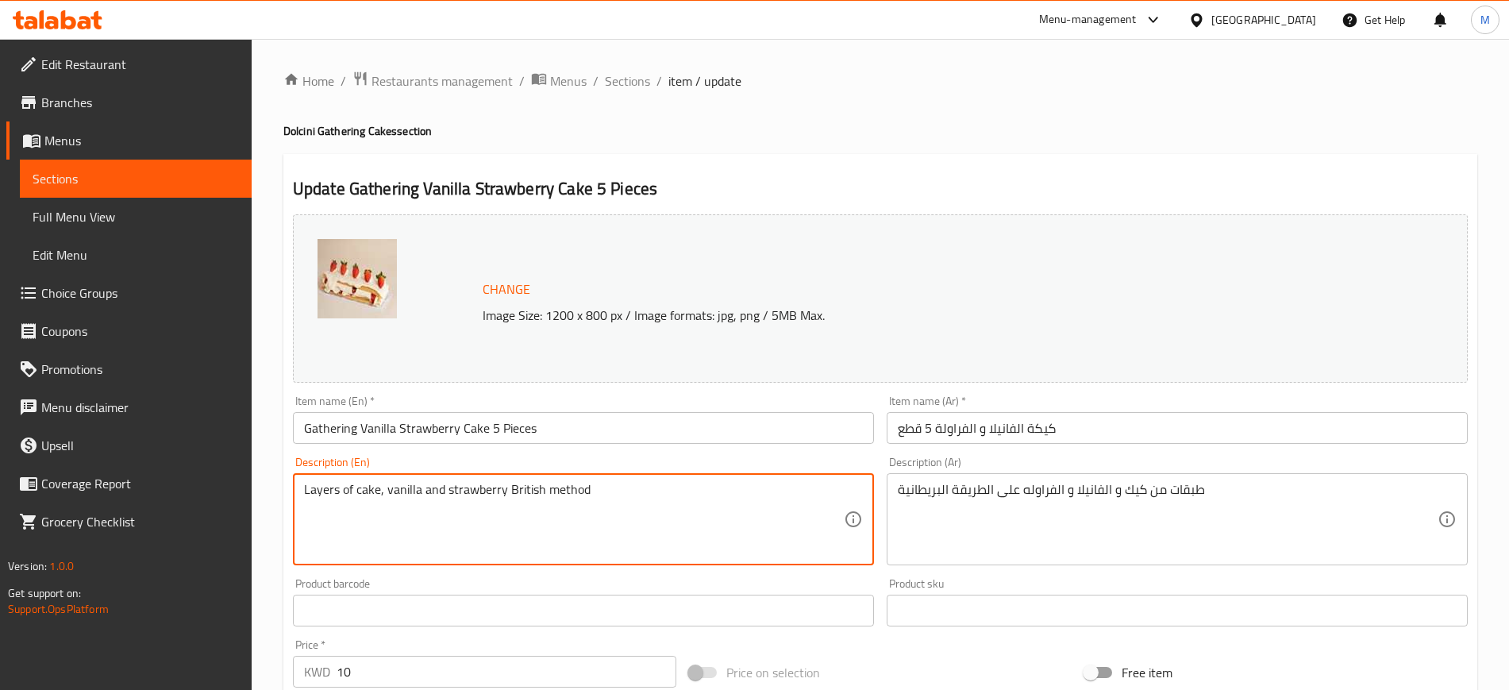
drag, startPoint x: 745, startPoint y: 506, endPoint x: 245, endPoint y: 494, distance: 500.2
click at [245, 494] on div "Edit Restaurant Branches Menus Sections Full Menu View Edit Menu Choice Groups …" at bounding box center [754, 592] width 1509 height 1106
paste textarea "cream, and strawberry puree"
type textarea "Layers of cake, vanilla cream, and strawberry puree"
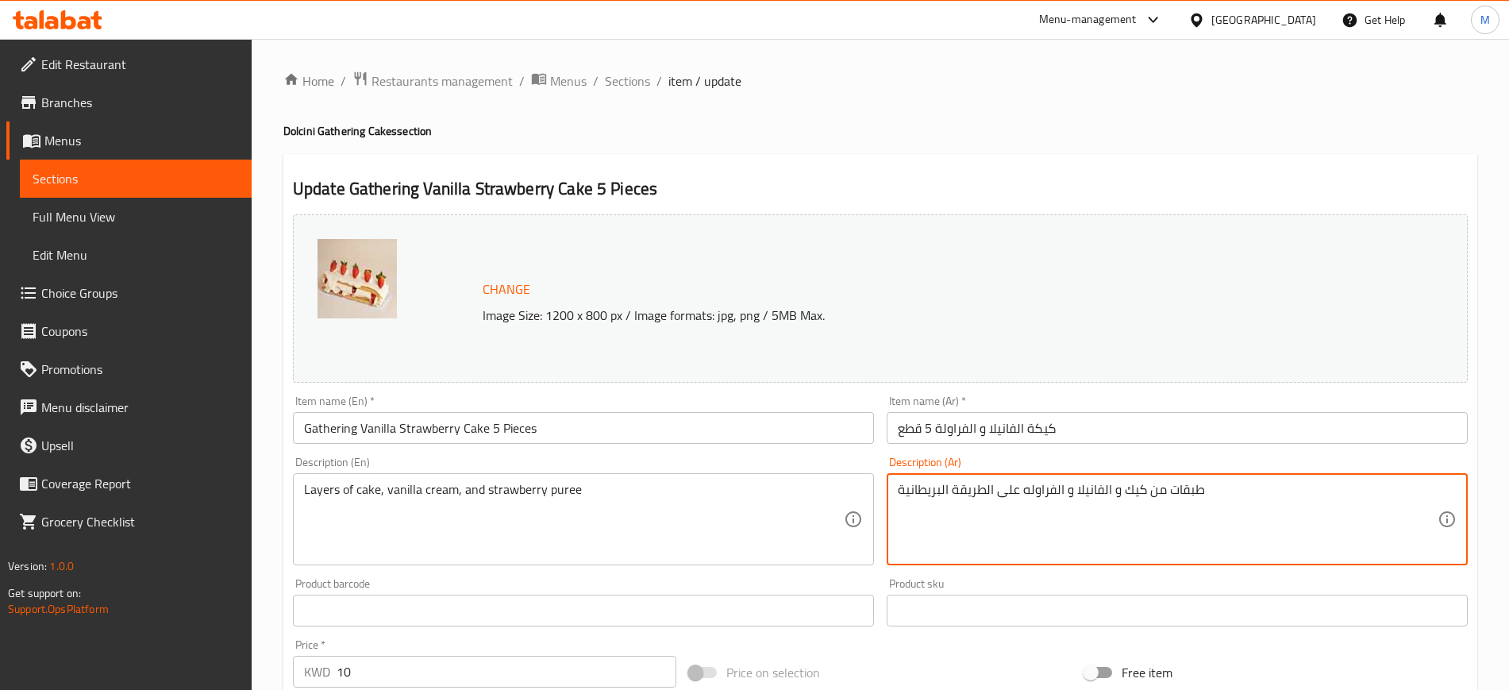
drag, startPoint x: 1250, startPoint y: 489, endPoint x: 837, endPoint y: 474, distance: 413.0
paste textarea "الكيك و كريمة الفانيلا وبيورية الفراوله"
type textarea "طبقات من الكيك و كريمة الفانيلا وبيورية الفراوله"
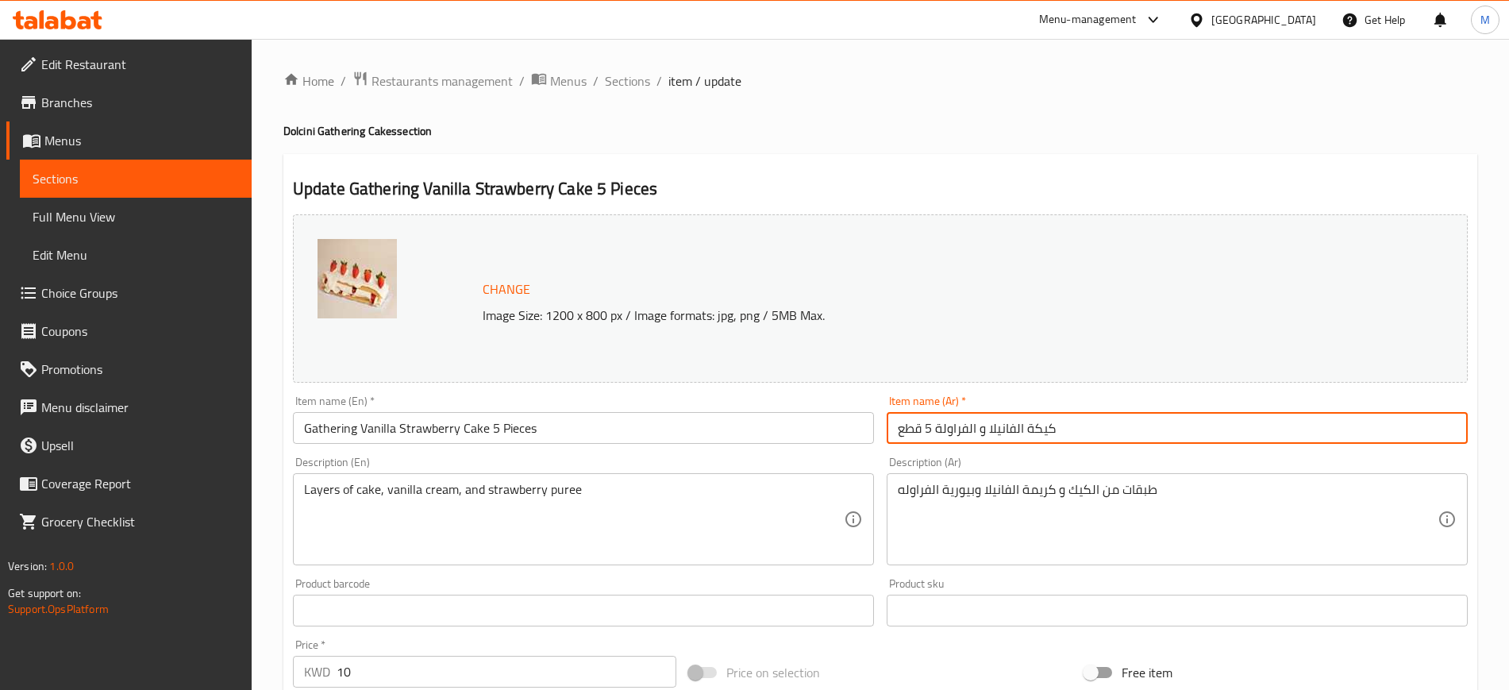
click at [1133, 440] on input "كيكة الفانيلا و الفراولة 5 قطع" at bounding box center [1177, 428] width 581 height 32
click at [636, 79] on span "Sections" at bounding box center [627, 80] width 45 height 19
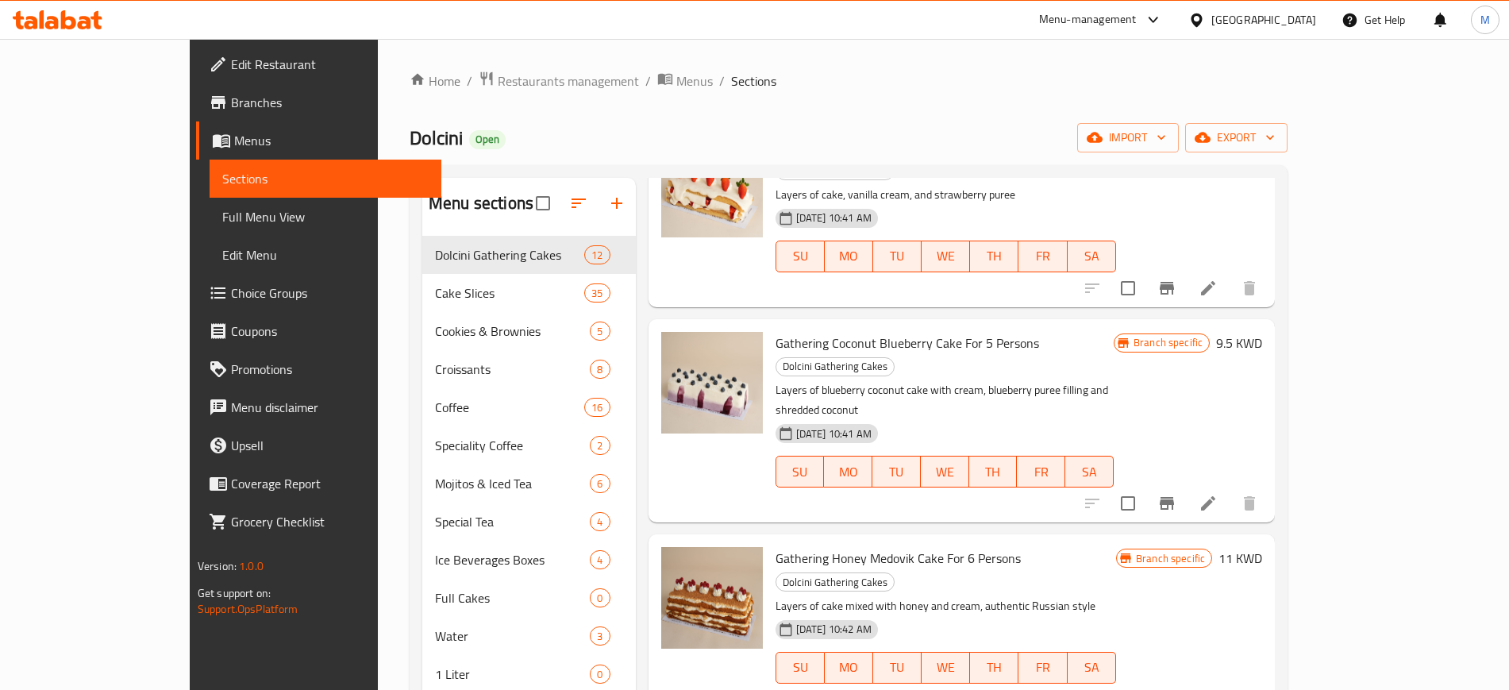
scroll to position [695, 0]
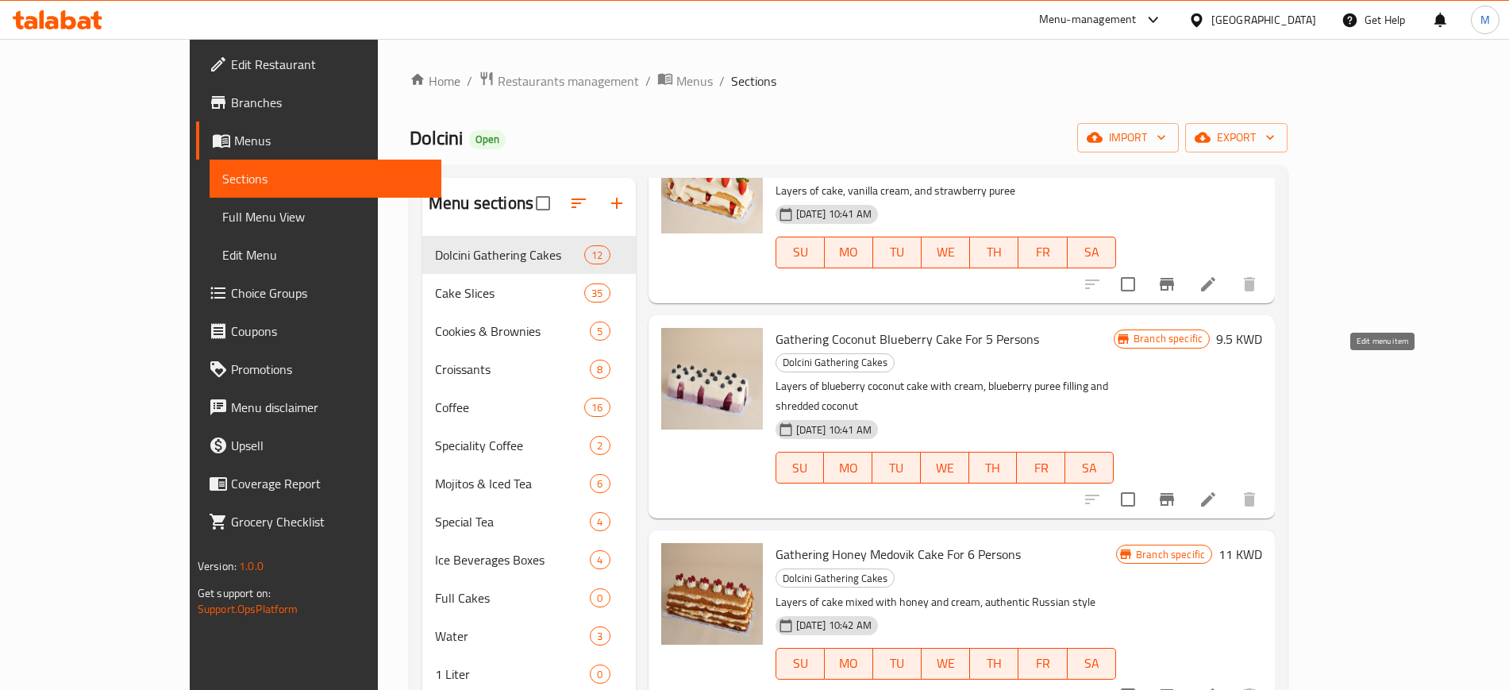
click at [1215, 492] on icon at bounding box center [1208, 499] width 14 height 14
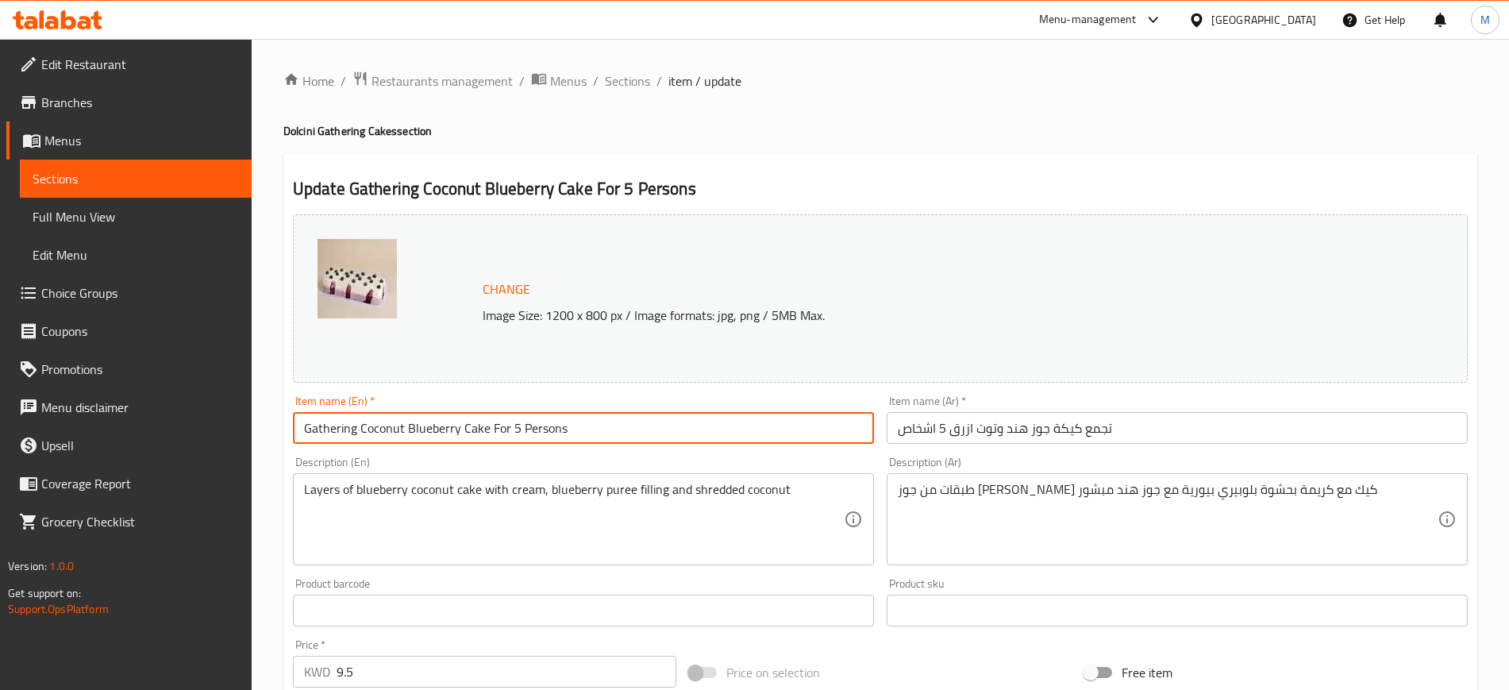
drag, startPoint x: 607, startPoint y: 426, endPoint x: 229, endPoint y: 443, distance: 379.0
click at [229, 443] on div "Edit Restaurant Branches Menus Sections Full Menu View Edit Menu Choice Groups …" at bounding box center [754, 592] width 1509 height 1106
paste input "5 pieces"
click at [503, 432] on input "Gathering Coconut Blueberry Cake 5 pieces" at bounding box center [583, 428] width 581 height 32
type input "Gathering Coconut Blueberry Cake 5 Pieces"
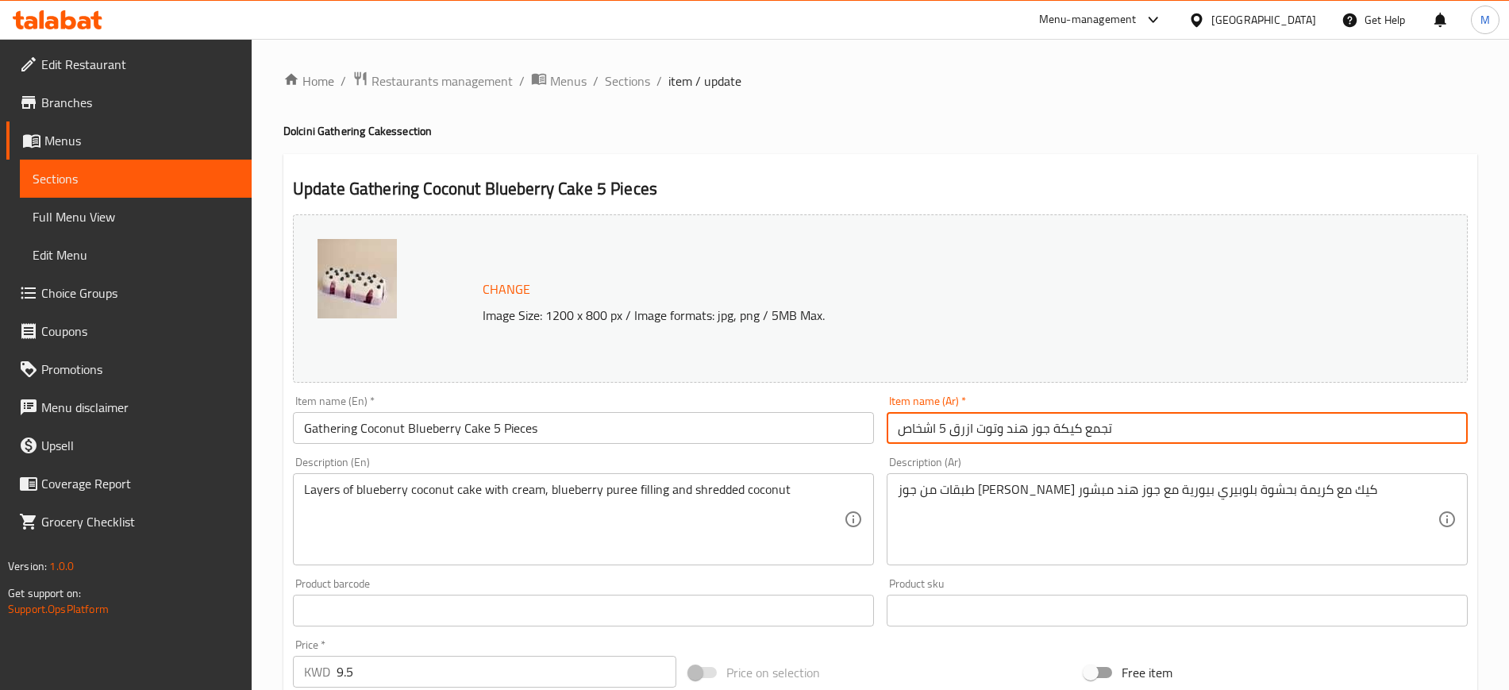
drag, startPoint x: 1141, startPoint y: 422, endPoint x: 725, endPoint y: 420, distance: 415.9
click at [725, 420] on div "Change Image Size: 1200 x 800 px / Image formats: jpg, png / 5MB Max. Item name…" at bounding box center [880, 561] width 1187 height 707
paste input "كيكة جوز الهند و التوت الأزرق 5 قطع"
type input "كيكة جوز الهند و التوت الأزرق 5 قطع"
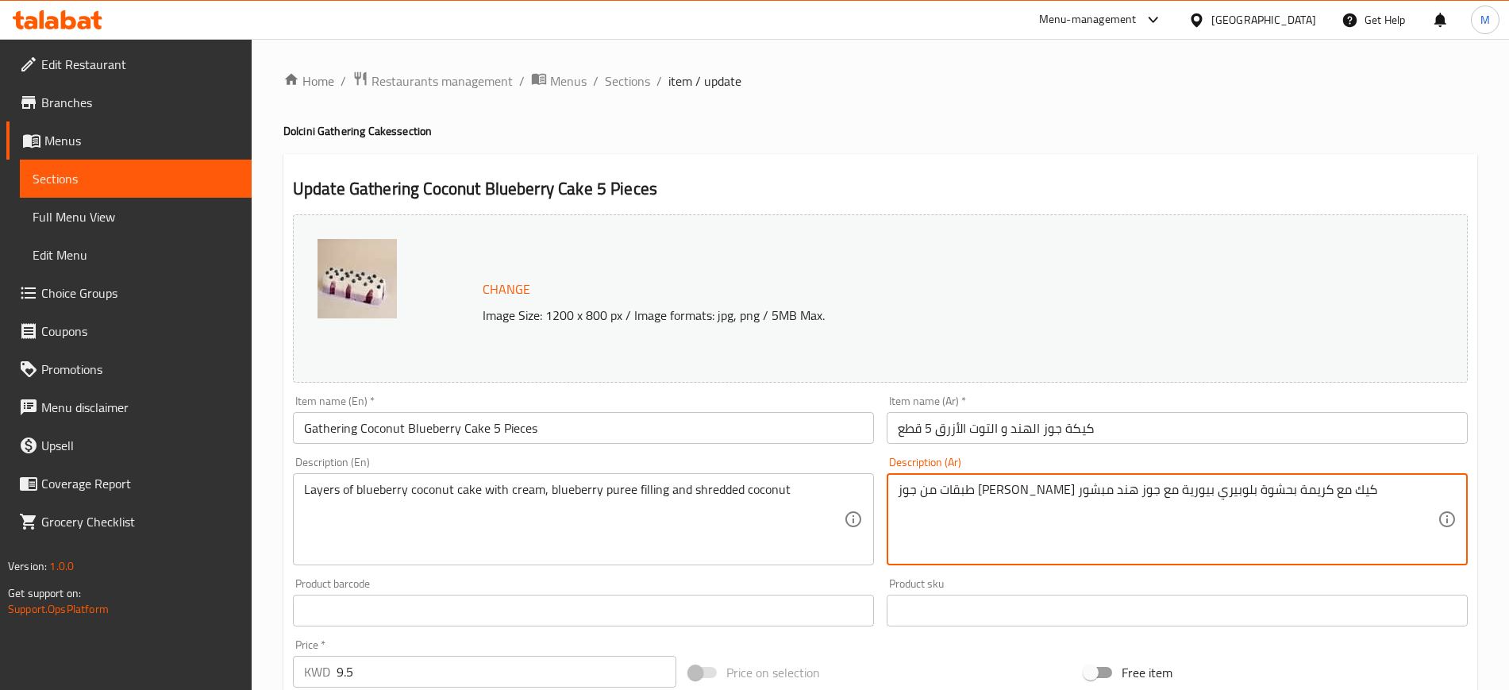
drag, startPoint x: 1360, startPoint y: 505, endPoint x: 870, endPoint y: 518, distance: 489.9
paste textarea "لكيك وكريمة جوز الهند وبيورية البلوبيري"
type textarea "طبقات من الكيك وكريمة جوز الهند وبيورية البلوبيري"
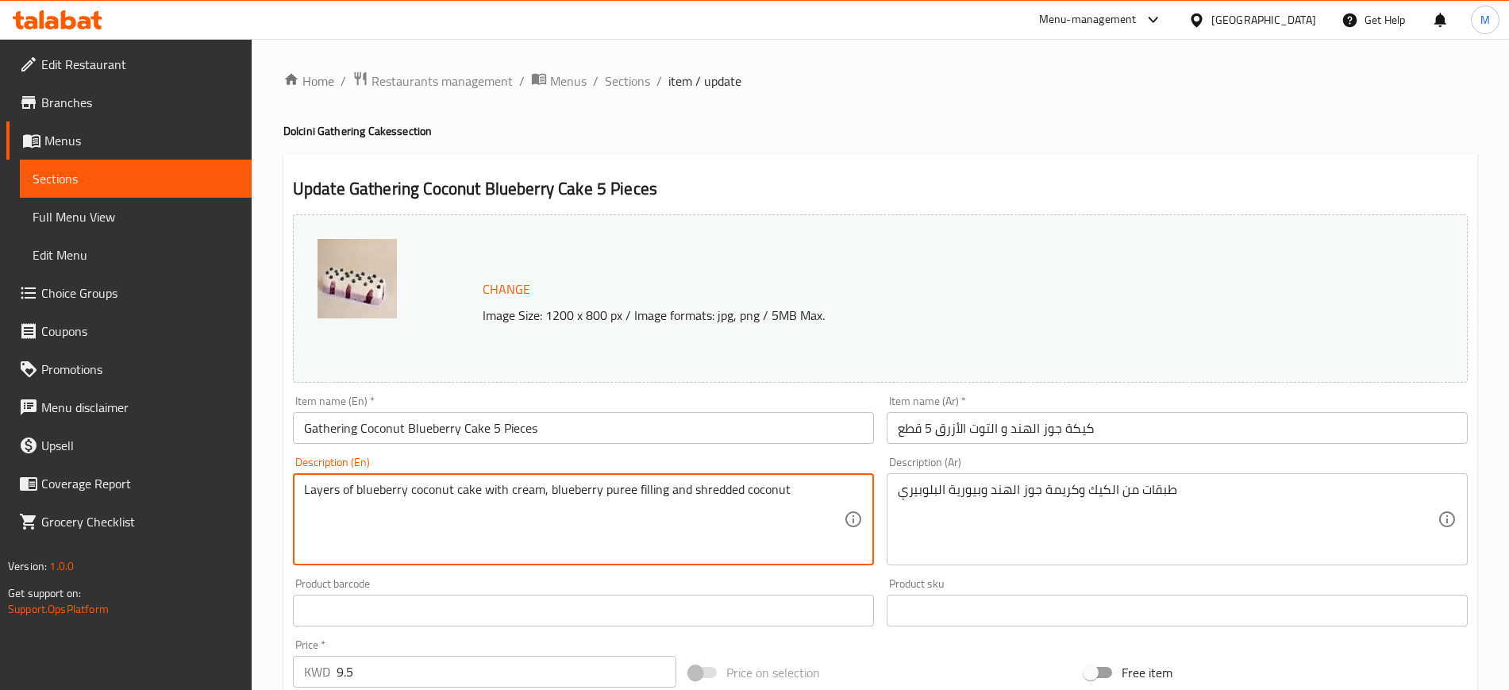
drag, startPoint x: 807, startPoint y: 491, endPoint x: 124, endPoint y: 434, distance: 685.7
paste textarea "cake, coconut cream, and blueberry puree"
type textarea "Layers of cake, coconut cream, and blueberry puree"
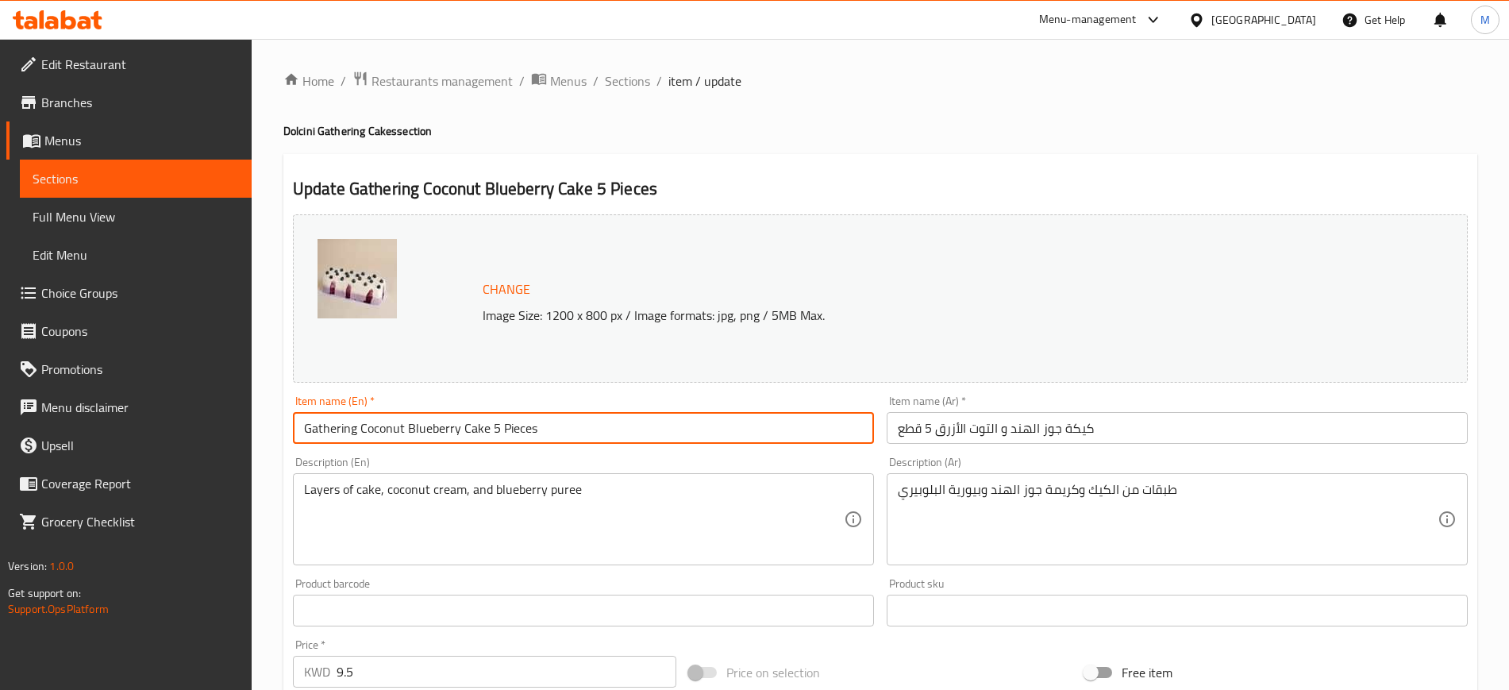
click at [641, 412] on input "Gathering Coconut Blueberry Cake 5 Pieces" at bounding box center [583, 428] width 581 height 32
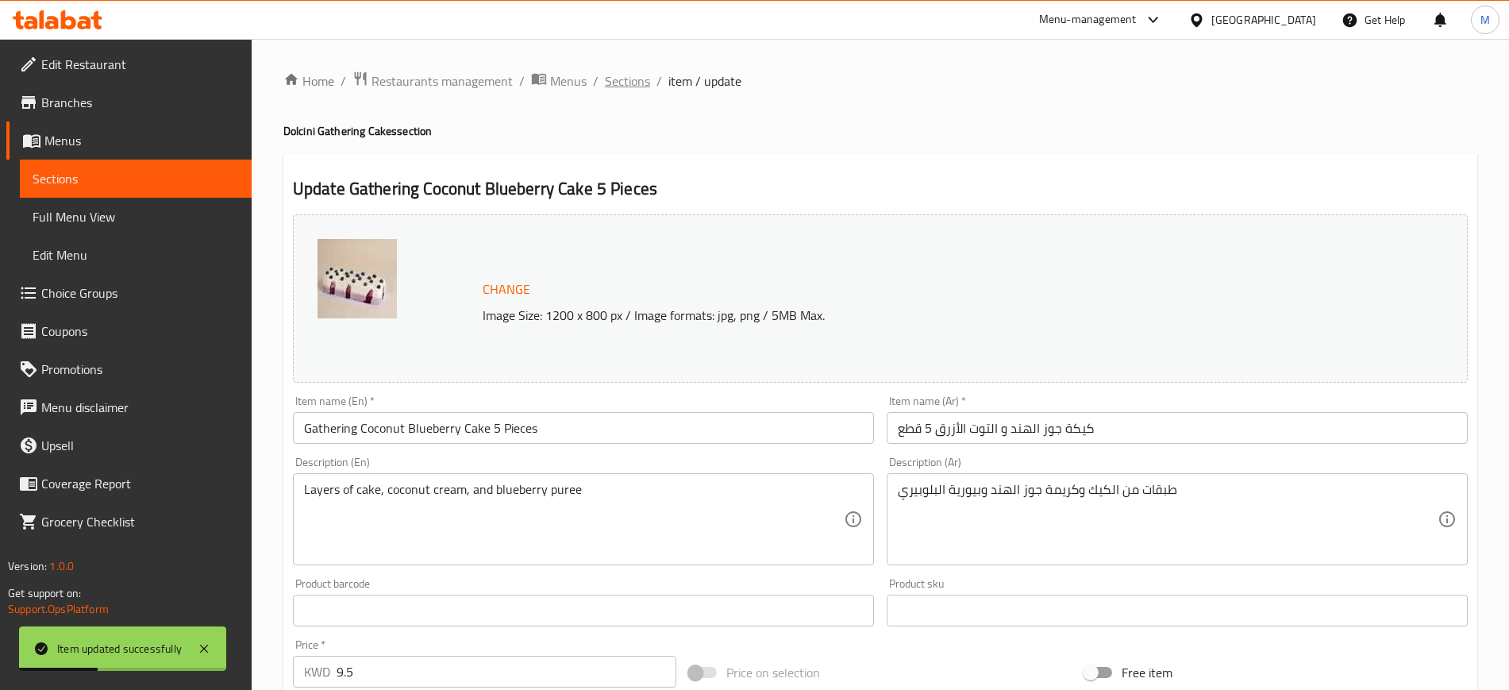
click at [625, 81] on span "Sections" at bounding box center [627, 80] width 45 height 19
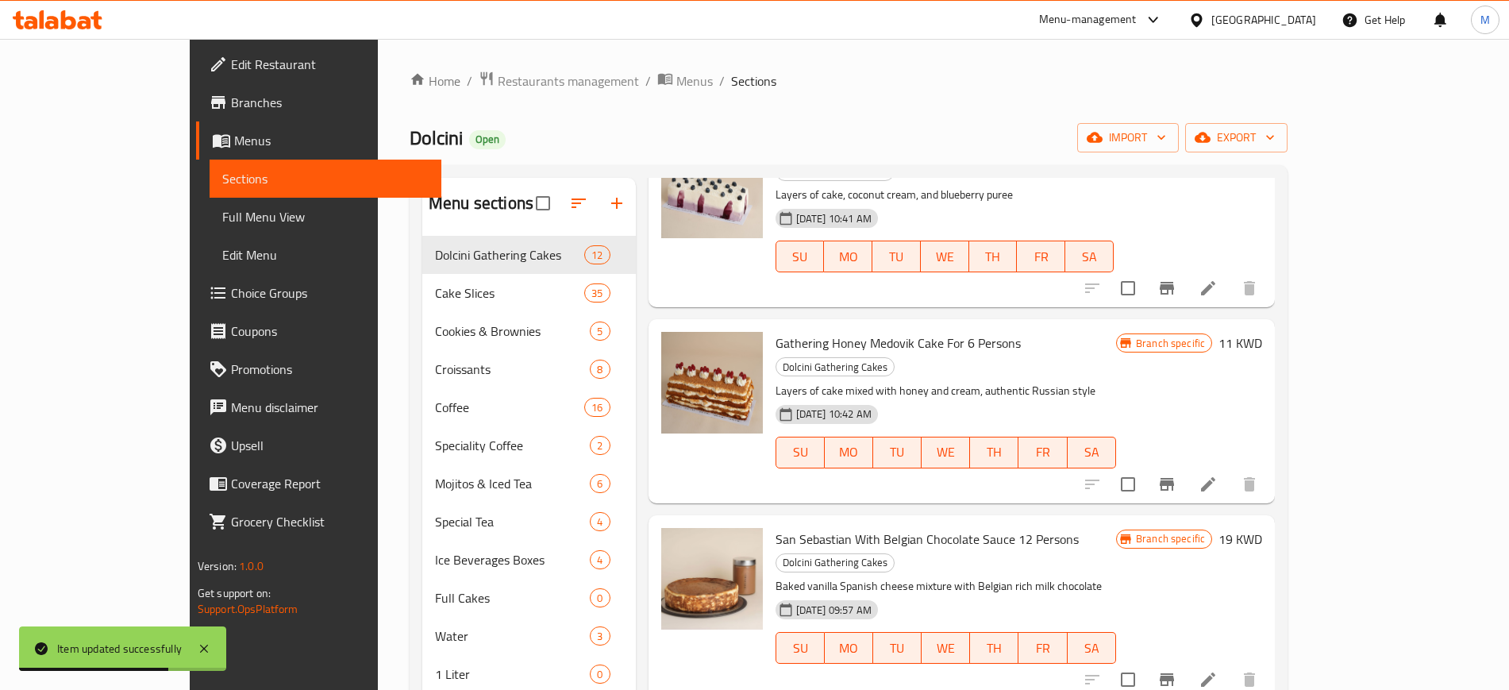
scroll to position [889, 0]
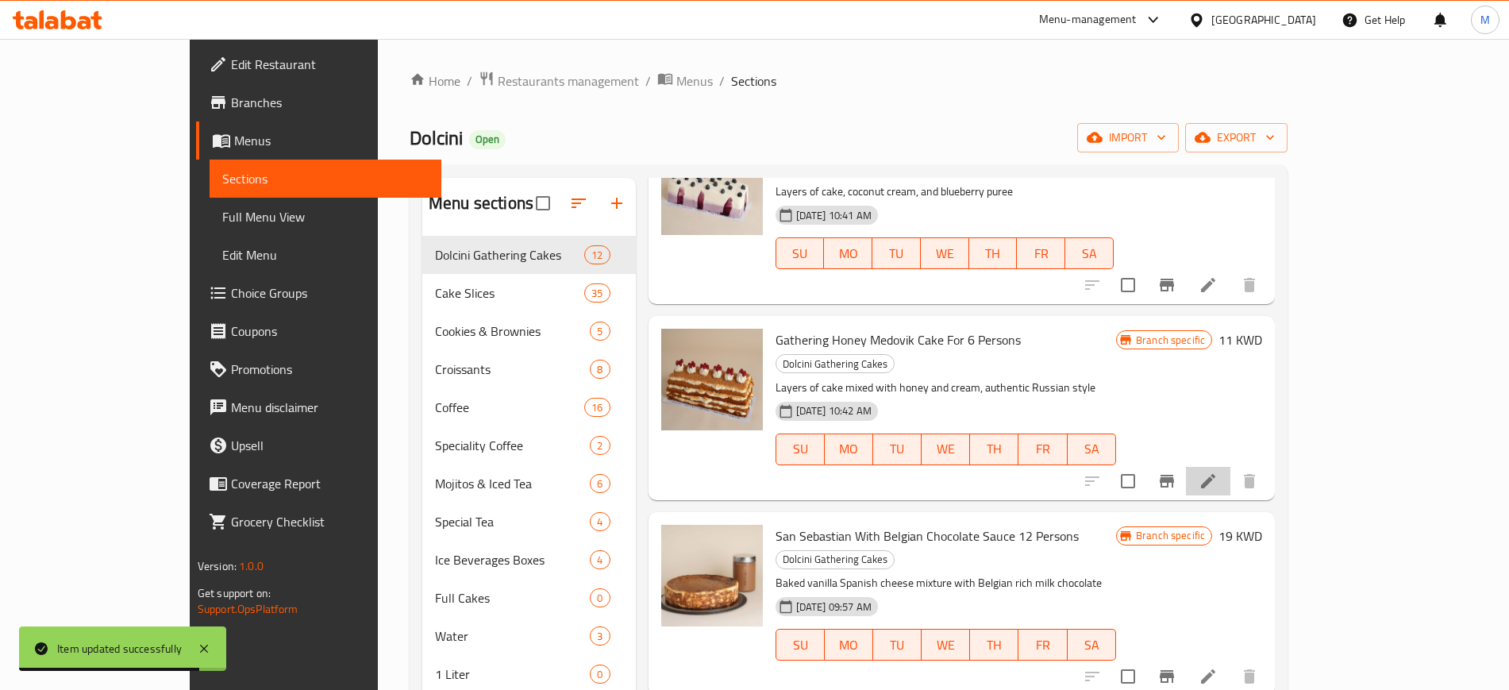
click at [1230, 467] on li at bounding box center [1208, 481] width 44 height 29
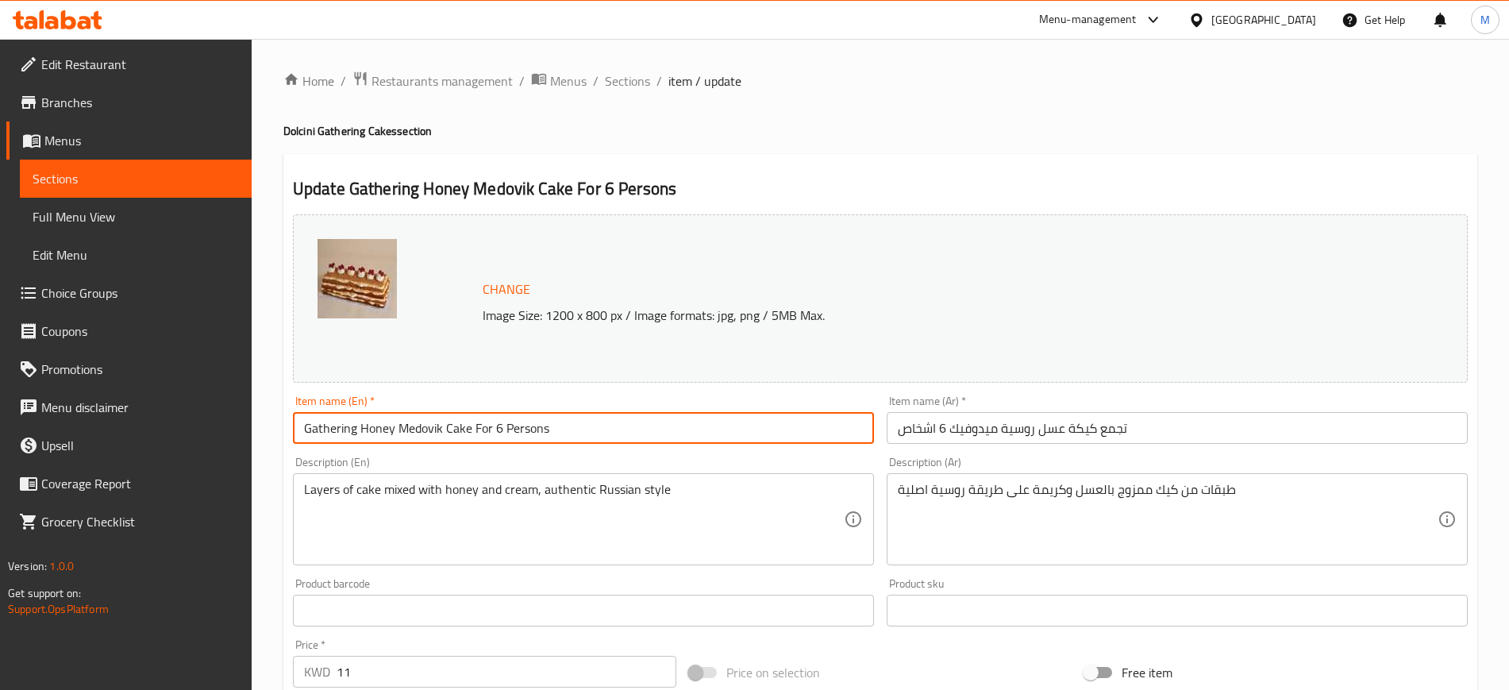
drag, startPoint x: 652, startPoint y: 435, endPoint x: 215, endPoint y: 460, distance: 438.0
click at [215, 460] on div "Edit Restaurant Branches Menus Sections Full Menu View Edit Menu Choice Groups …" at bounding box center [754, 592] width 1509 height 1106
paste input "Medovik Cake 5 pieces"
click at [450, 427] on input "Gathering Medovik Cake 5 pieces" at bounding box center [583, 428] width 581 height 32
type input "Gathering Medovik Cake 5 Pieces"
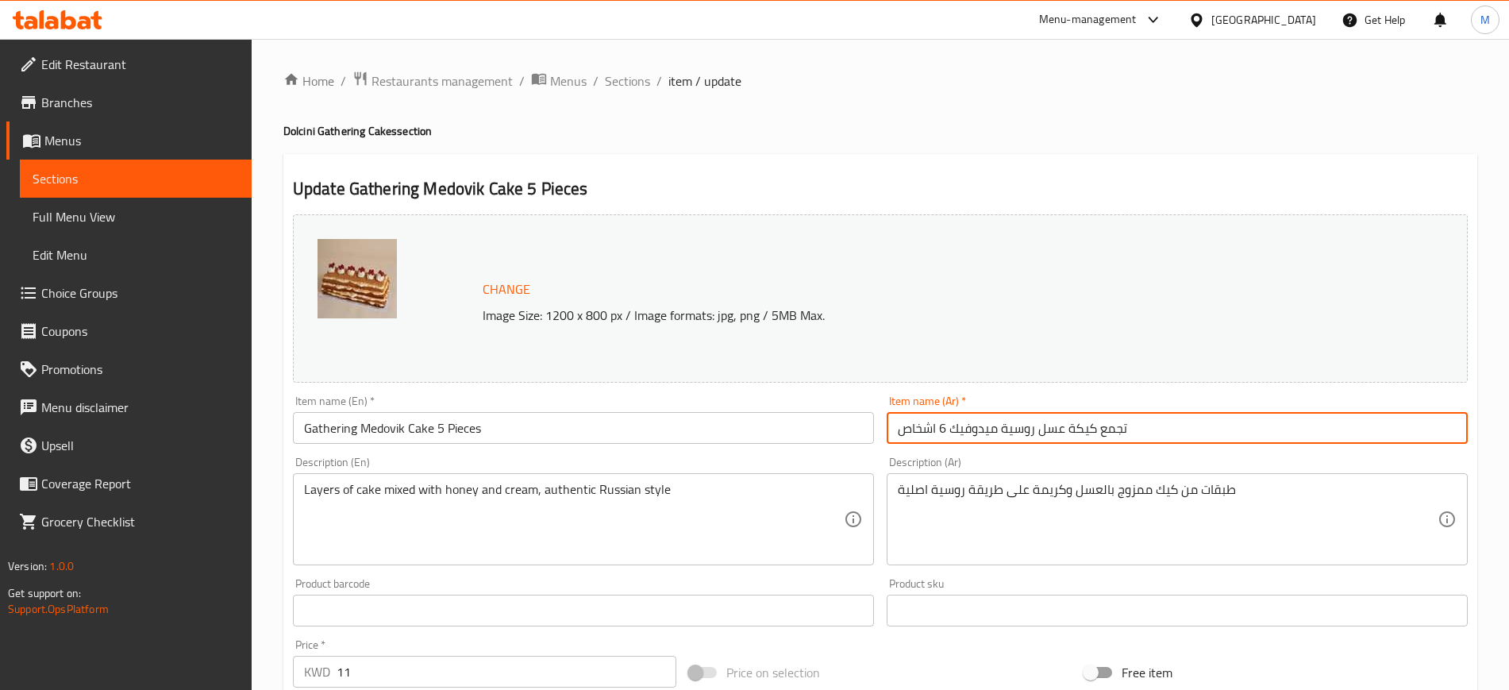
drag, startPoint x: 1236, startPoint y: 430, endPoint x: 721, endPoint y: 435, distance: 515.2
click at [721, 435] on div "Change Image Size: 1200 x 800 px / Image formats: jpg, png / 5MB Max. Item name…" at bounding box center [880, 561] width 1187 height 707
paste input "كيكة العسل ميدوفيك 5 قطع"
type input "كيكة العسل ميدوفيك 5 قطع"
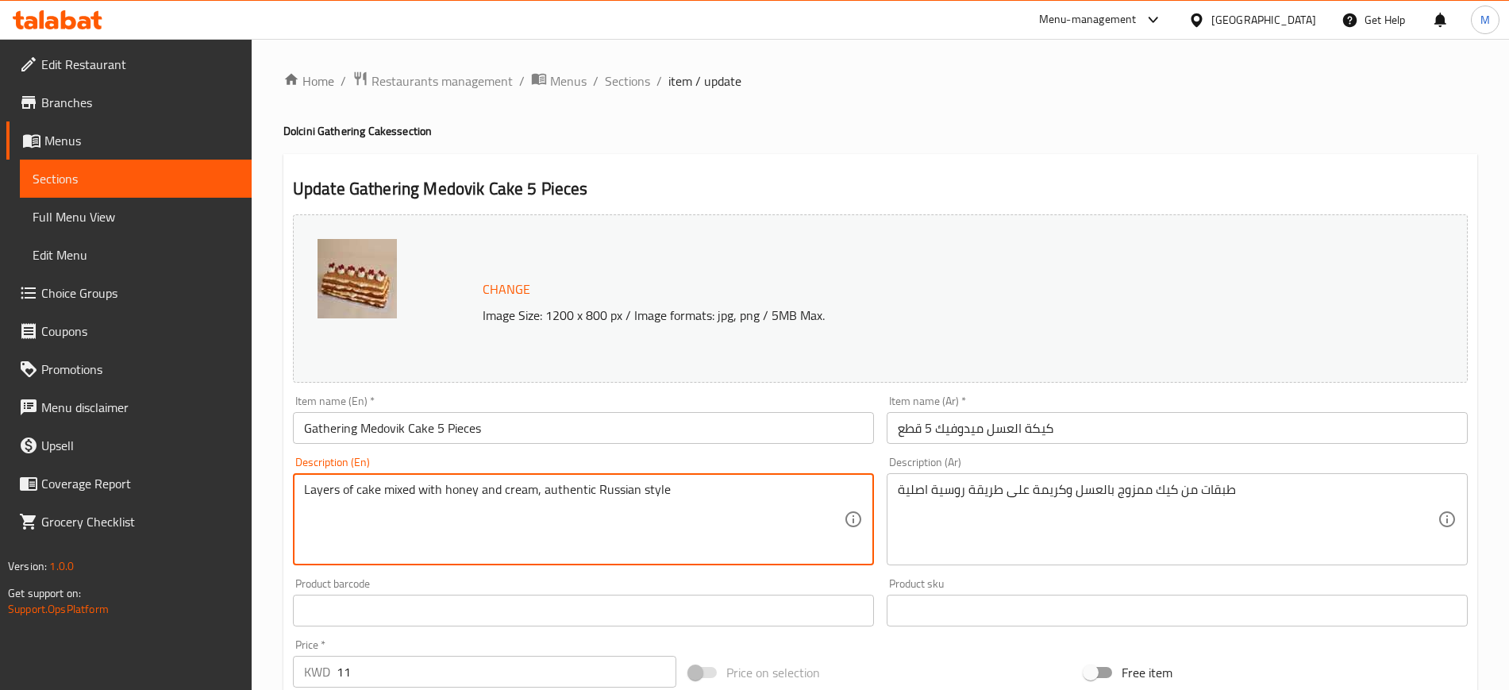
drag, startPoint x: 727, startPoint y: 496, endPoint x: 253, endPoint y: 533, distance: 475.3
paste textarea "honey cake and honey cream, Russian-style"
type textarea "Layers of honey cake and honey cream, Russian-style"
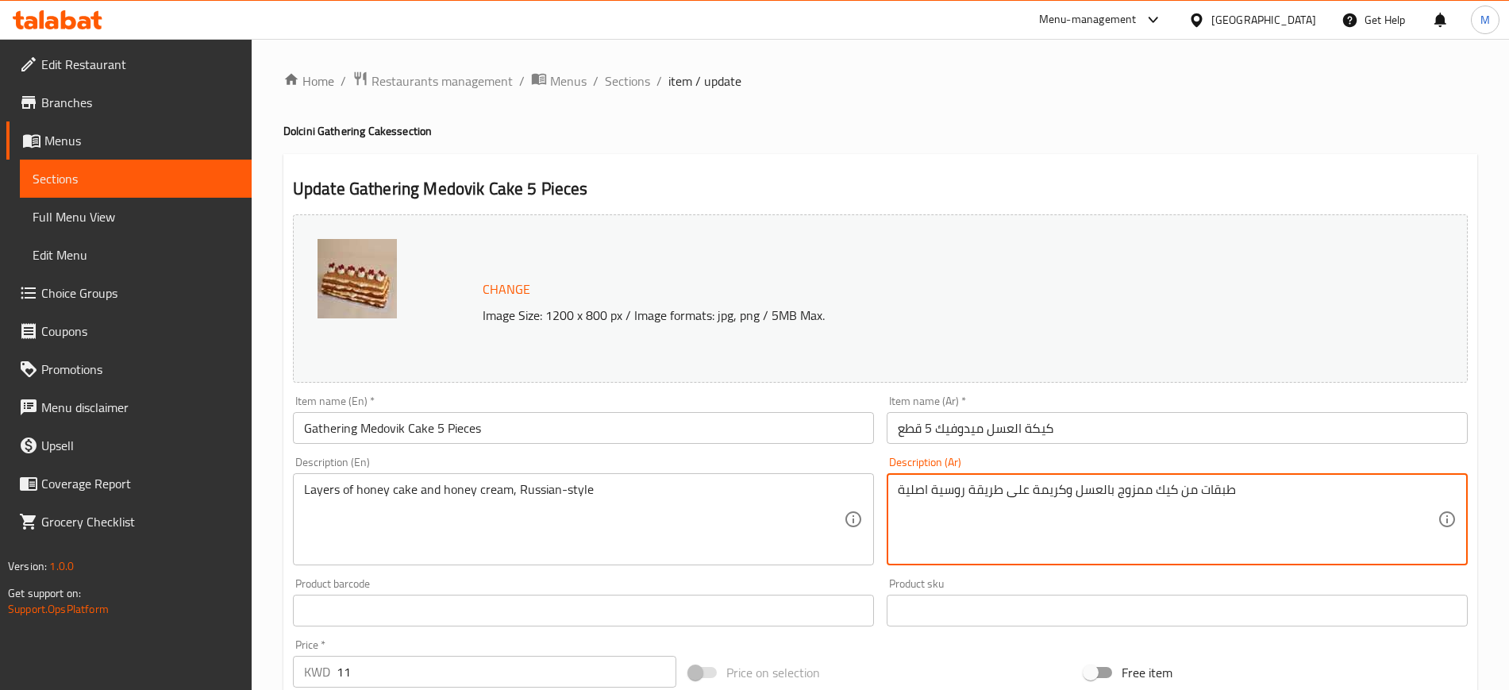
drag, startPoint x: 1314, startPoint y: 518, endPoint x: 858, endPoint y: 544, distance: 456.4
paste textarea "ة العسل وكريمة العسل على الطريقة الروسية"
type textarea "طبقات من كيكة العسل وكريمة العسل على الطريقة الروسية"
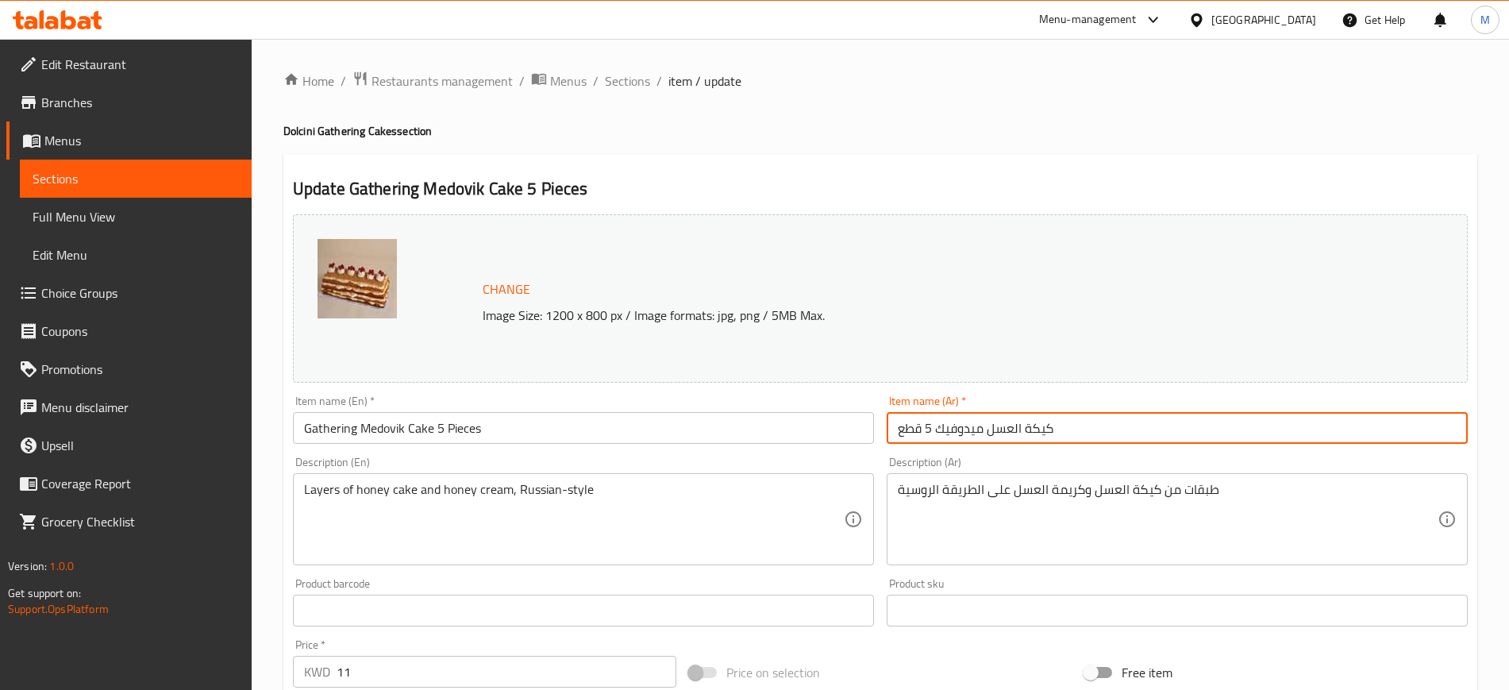
click at [1247, 420] on input "كيكة العسل ميدوفيك 5 قطع" at bounding box center [1177, 428] width 581 height 32
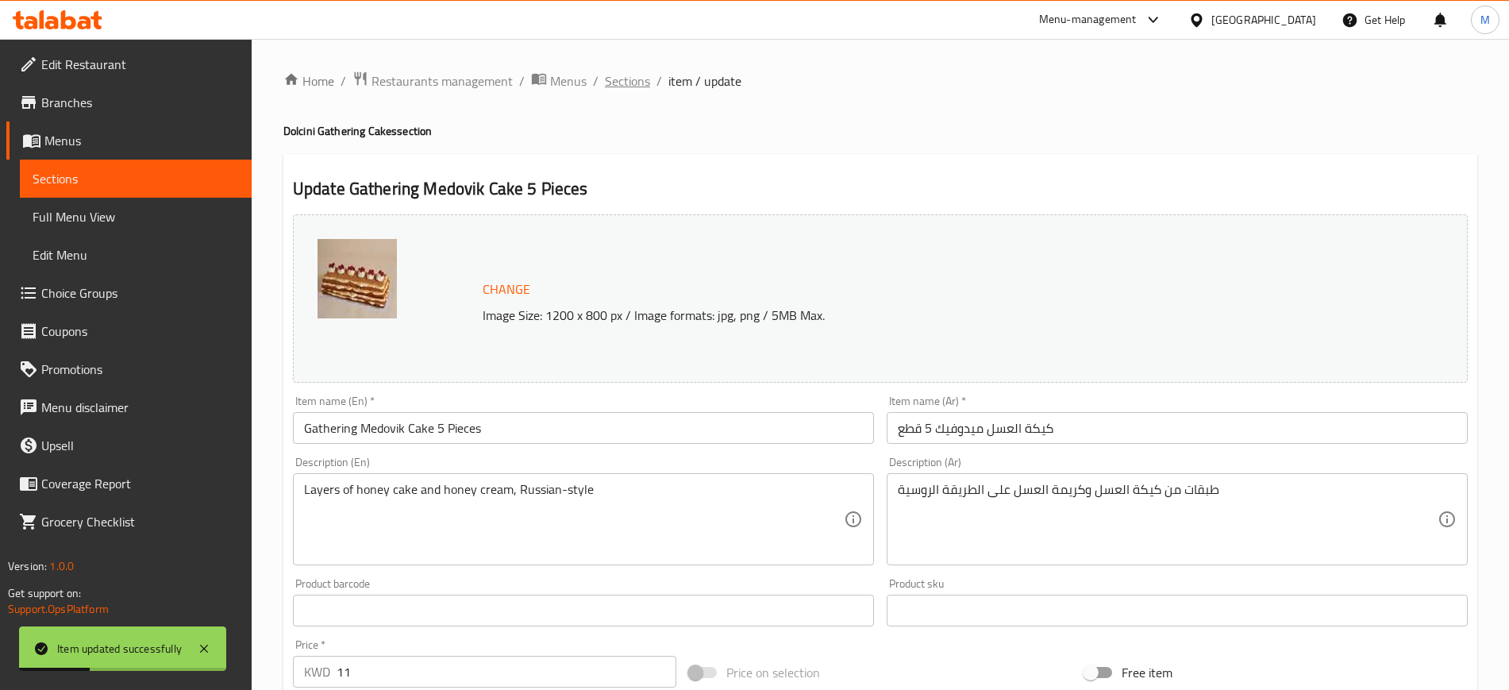
click at [628, 87] on span "Sections" at bounding box center [627, 80] width 45 height 19
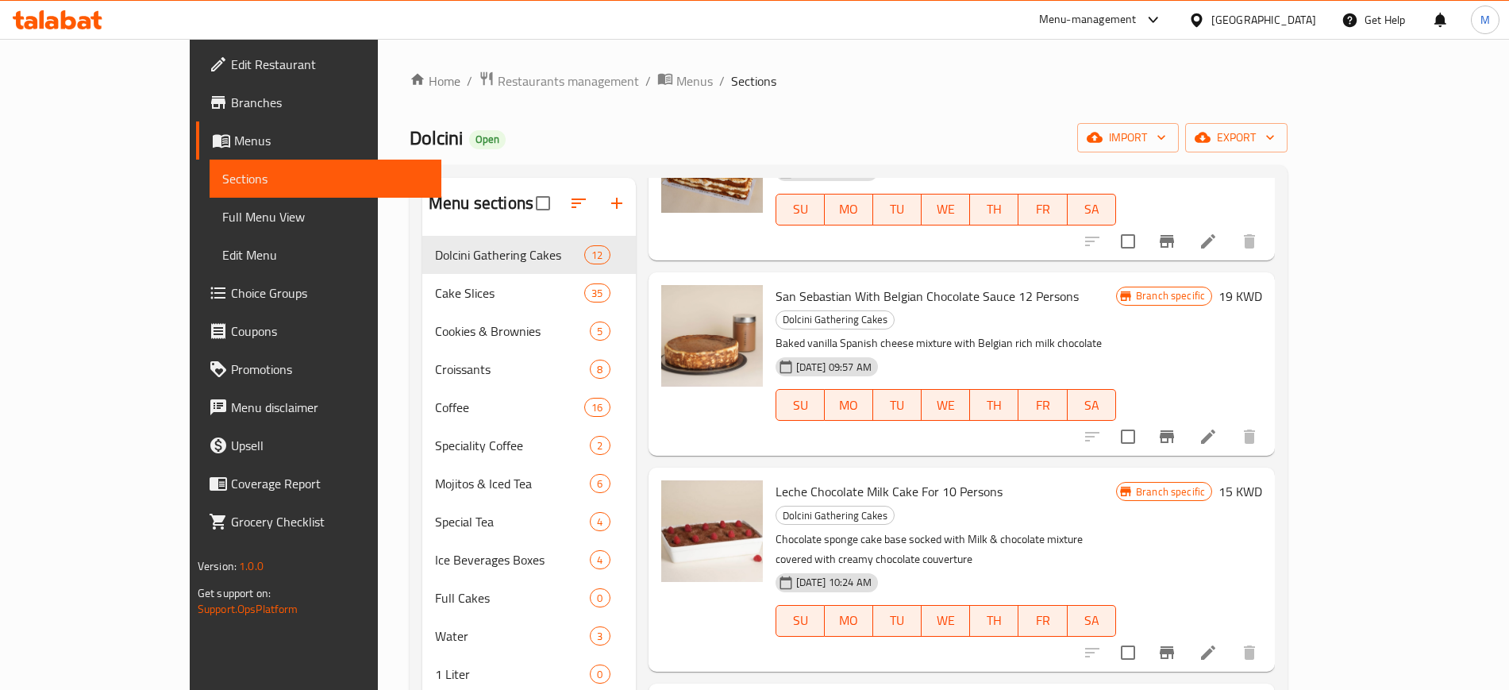
scroll to position [1041, 0]
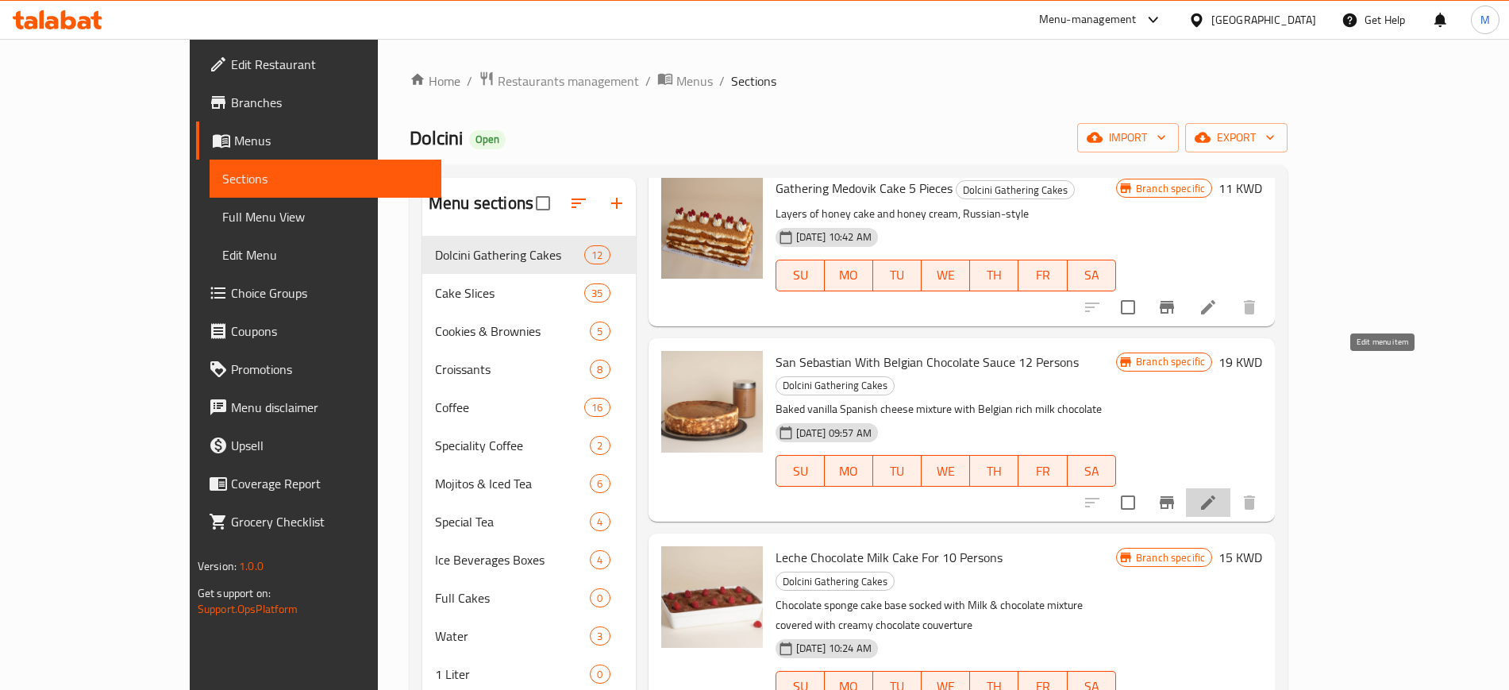
click at [1218, 493] on icon at bounding box center [1208, 502] width 19 height 19
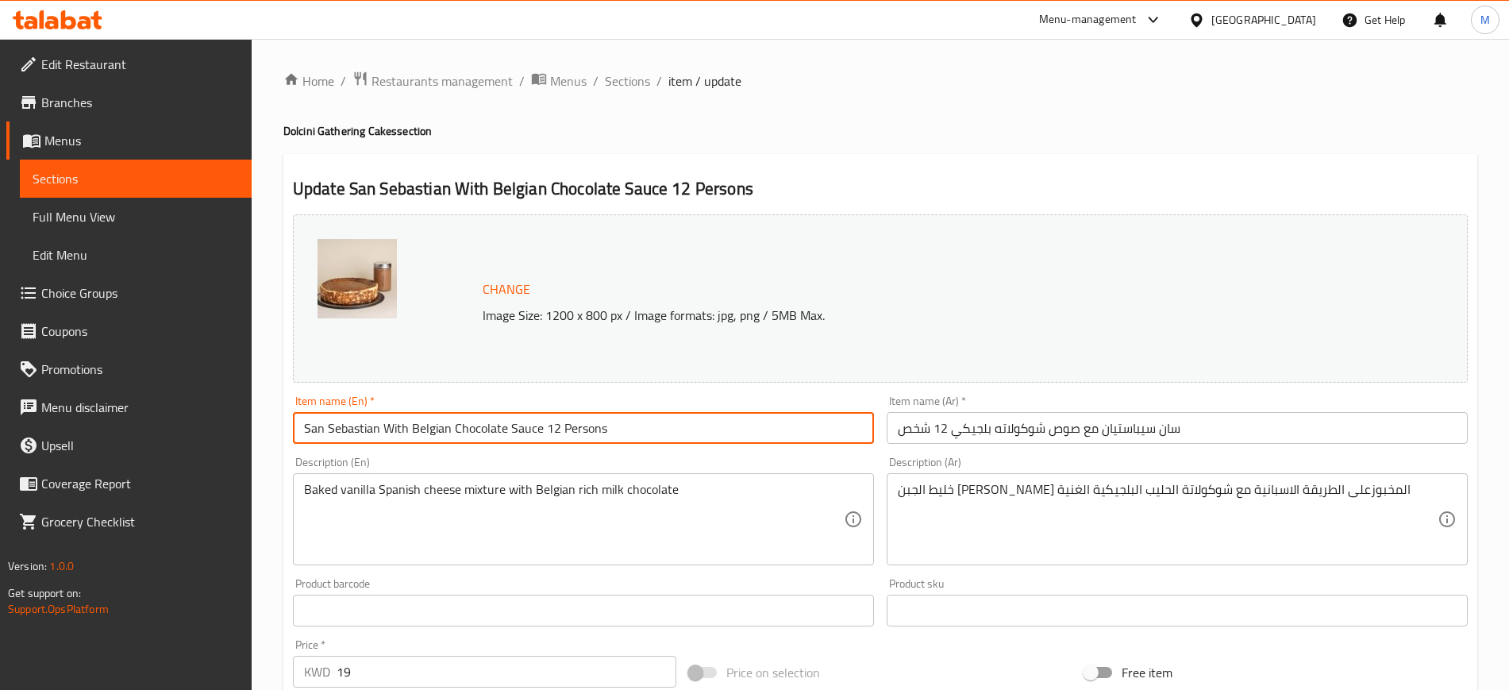
drag, startPoint x: 651, startPoint y: 426, endPoint x: 252, endPoint y: 448, distance: 399.8
click at [252, 448] on div "Edit Restaurant Branches Menus Sections Full Menu View Edit Menu Choice Groups …" at bounding box center [754, 592] width 1509 height 1106
paste input "Gathering San Sebastian Cake with Chocolate Sauce 12 pieces"
type input "Gathering San Sebastian Cake with Chocolate Sauce 12 pieces"
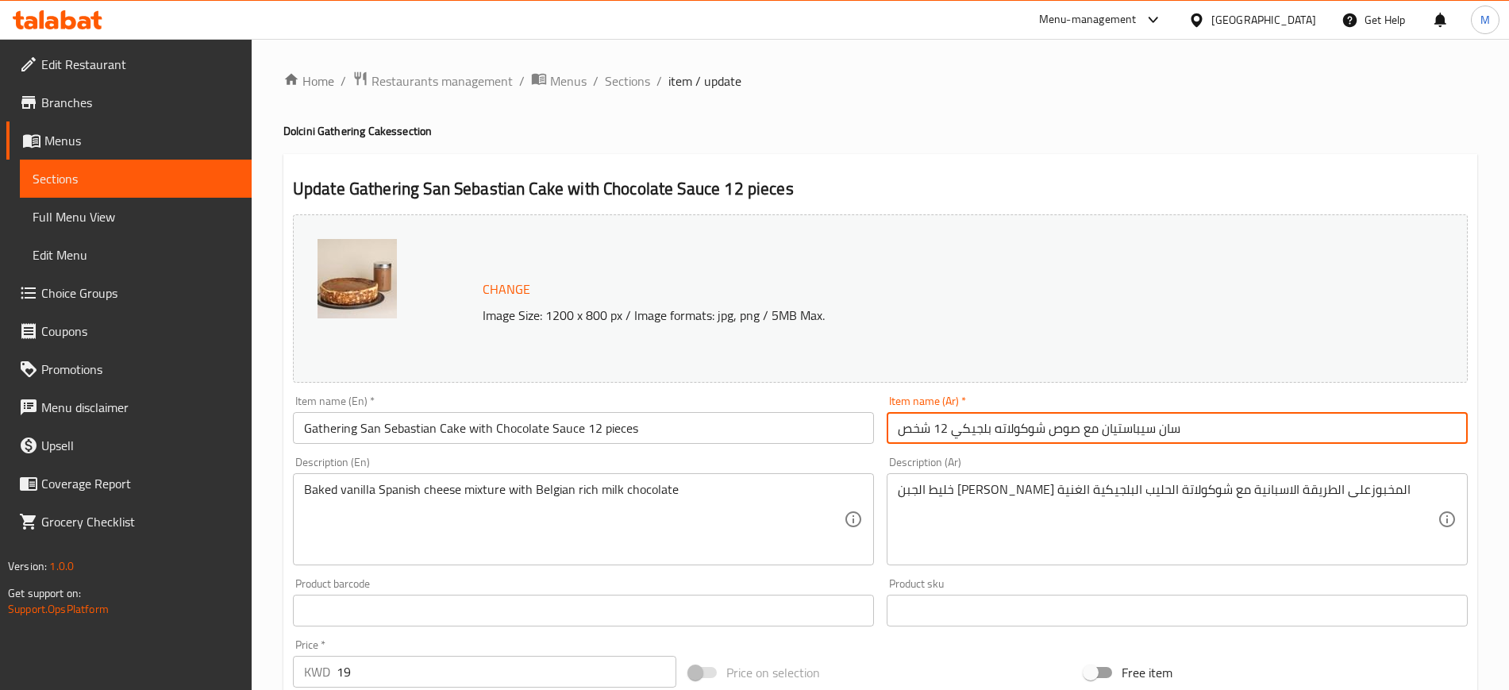
drag, startPoint x: 1276, startPoint y: 429, endPoint x: 836, endPoint y: 407, distance: 441.0
click at [836, 407] on div "Change Image Size: 1200 x 800 px / Image formats: jpg, png / 5MB Max. Item name…" at bounding box center [880, 561] width 1187 height 707
paste input "كيكة سان سيباستيان مع صوص شوكولاته 12 قطعه"
type input "كيكة سان سيباستيان مع صوص شوكولاته 12 قطعه"
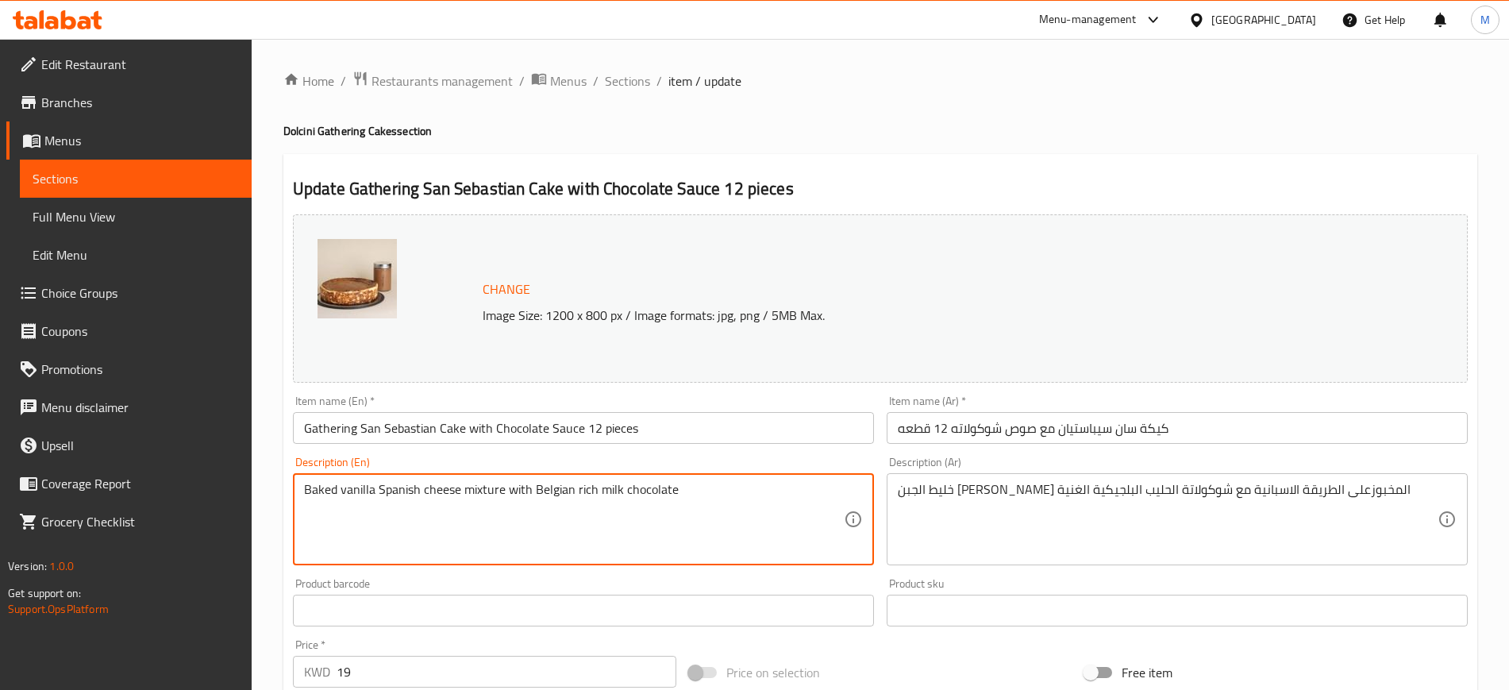
drag, startPoint x: 808, startPoint y: 500, endPoint x: 127, endPoint y: 556, distance: 683.3
paste textarea "Spanish-style vanilla cream cheese mixture with rich Belgian milk chocolate"
type textarea "Spanish-style vanilla cream cheese mixture with rich Belgian milk chocolate"
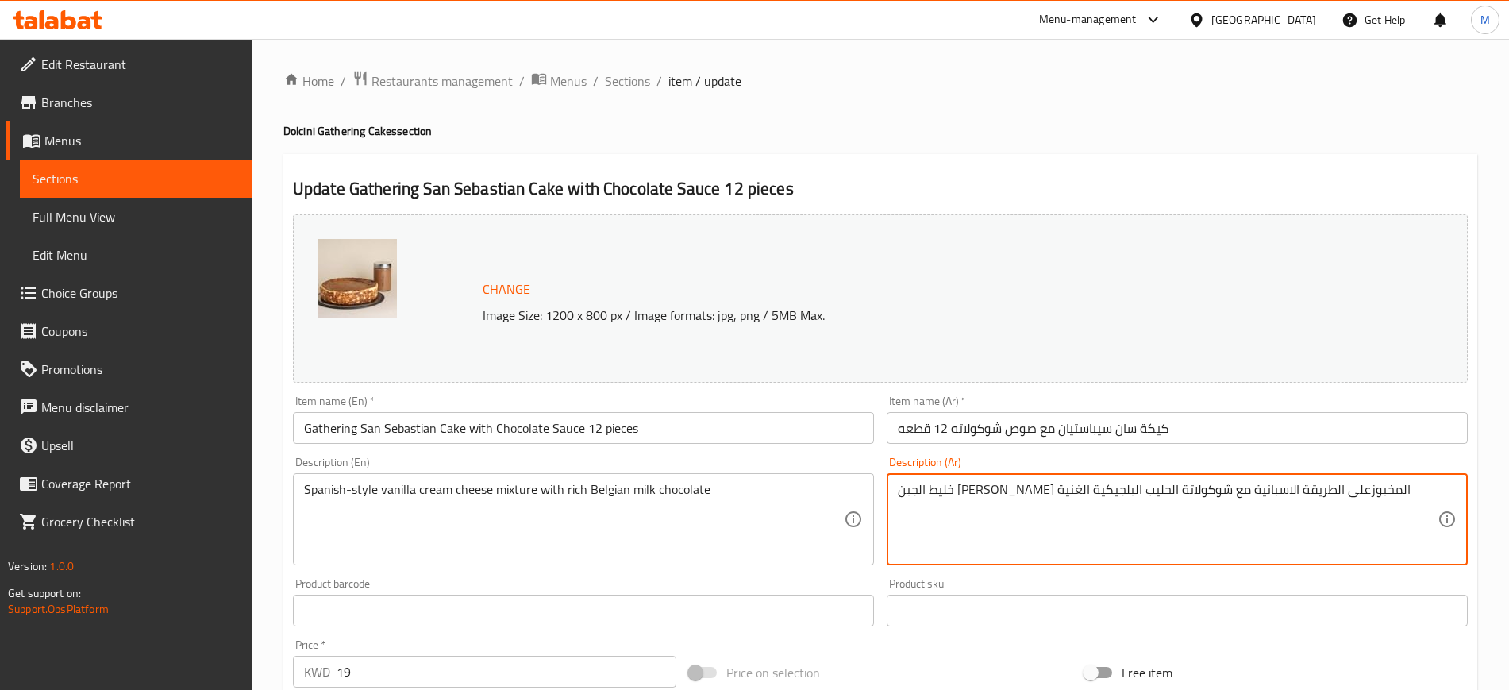
drag, startPoint x: 1416, startPoint y: 498, endPoint x: 883, endPoint y: 527, distance: 533.4
paste textarea "نوع على الطريقة الاسبانية مع شوكولاتة الحليب البلجيكية الغنية"
type textarea "خليط الجبن الكريمي بالفانيلا المصنوع على الطريقة الاسبانية مع شوكولاتة الحليب ا…"
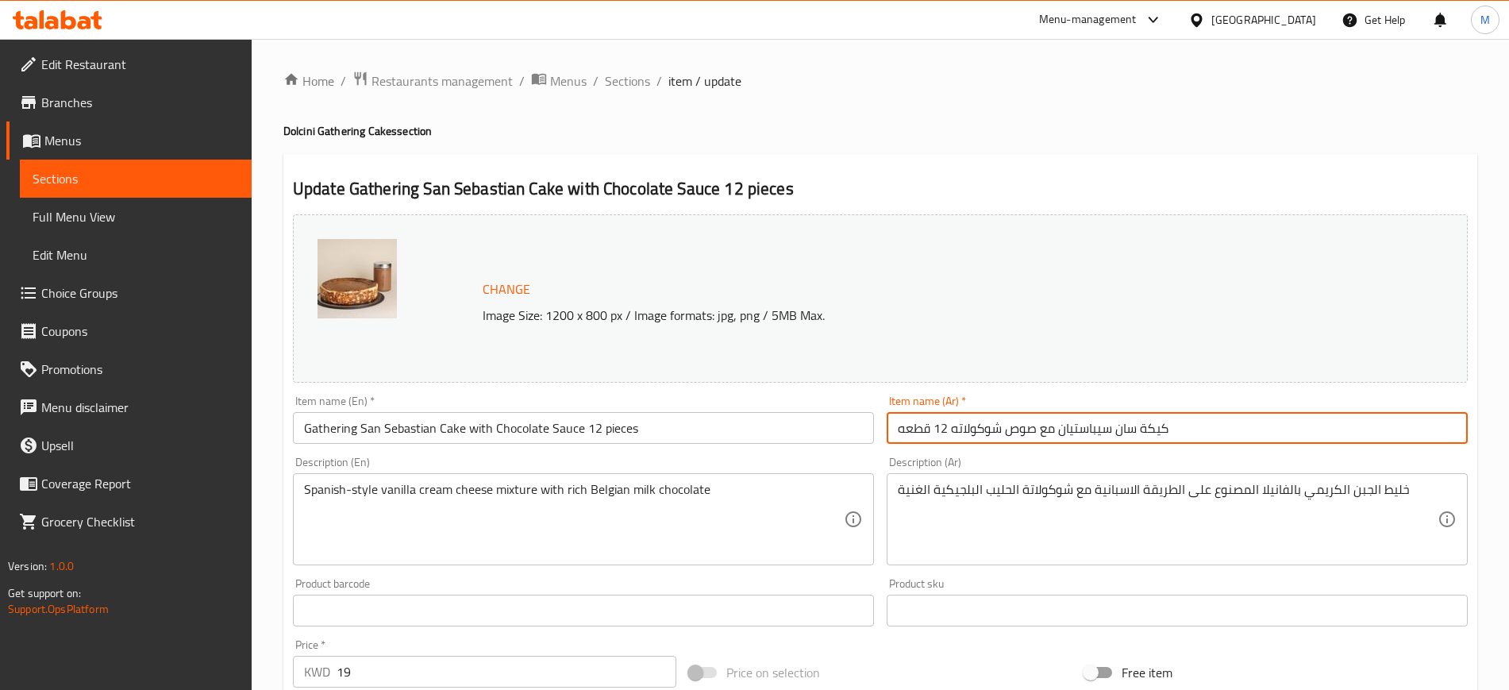
click at [1283, 436] on input "كيكة سان سيباستيان مع صوص شوكولاته 12 قطعه" at bounding box center [1177, 428] width 581 height 32
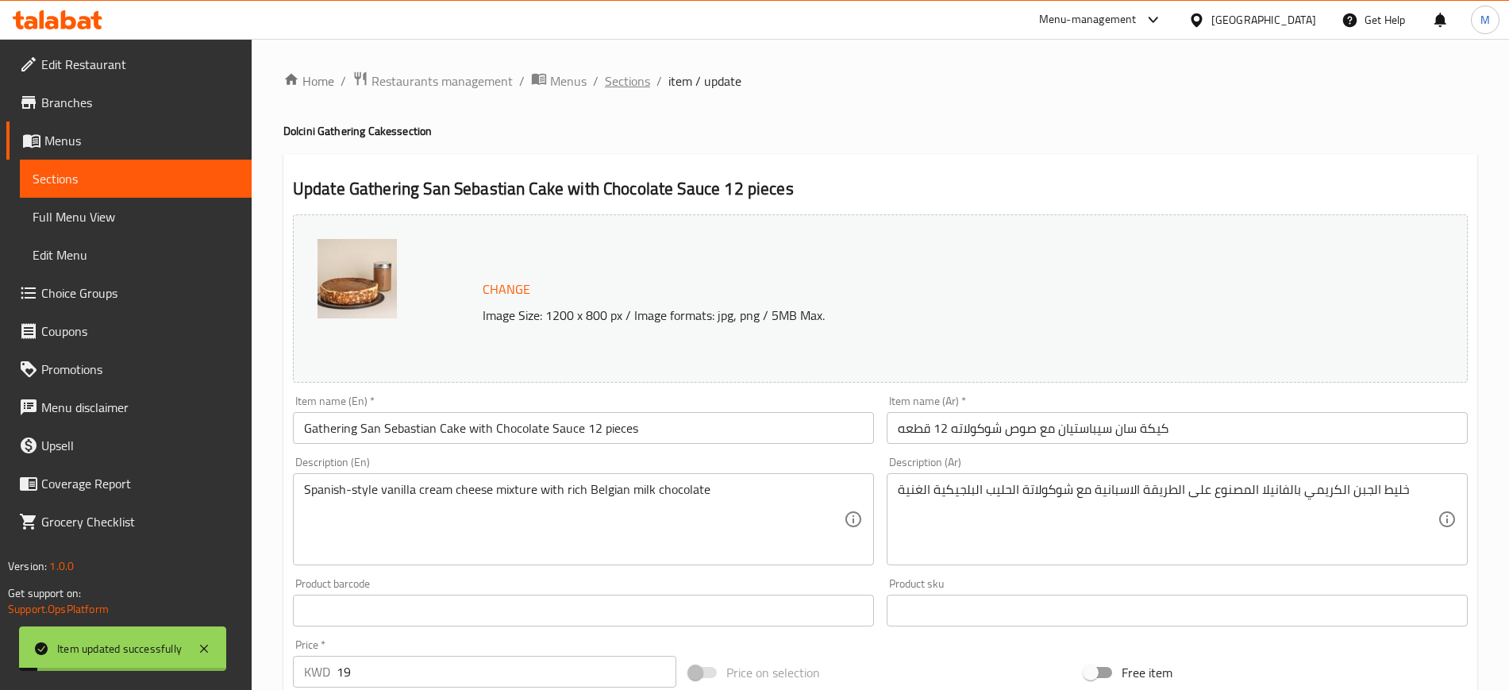
click at [643, 89] on span "Sections" at bounding box center [627, 80] width 45 height 19
